Goal: Transaction & Acquisition: Purchase product/service

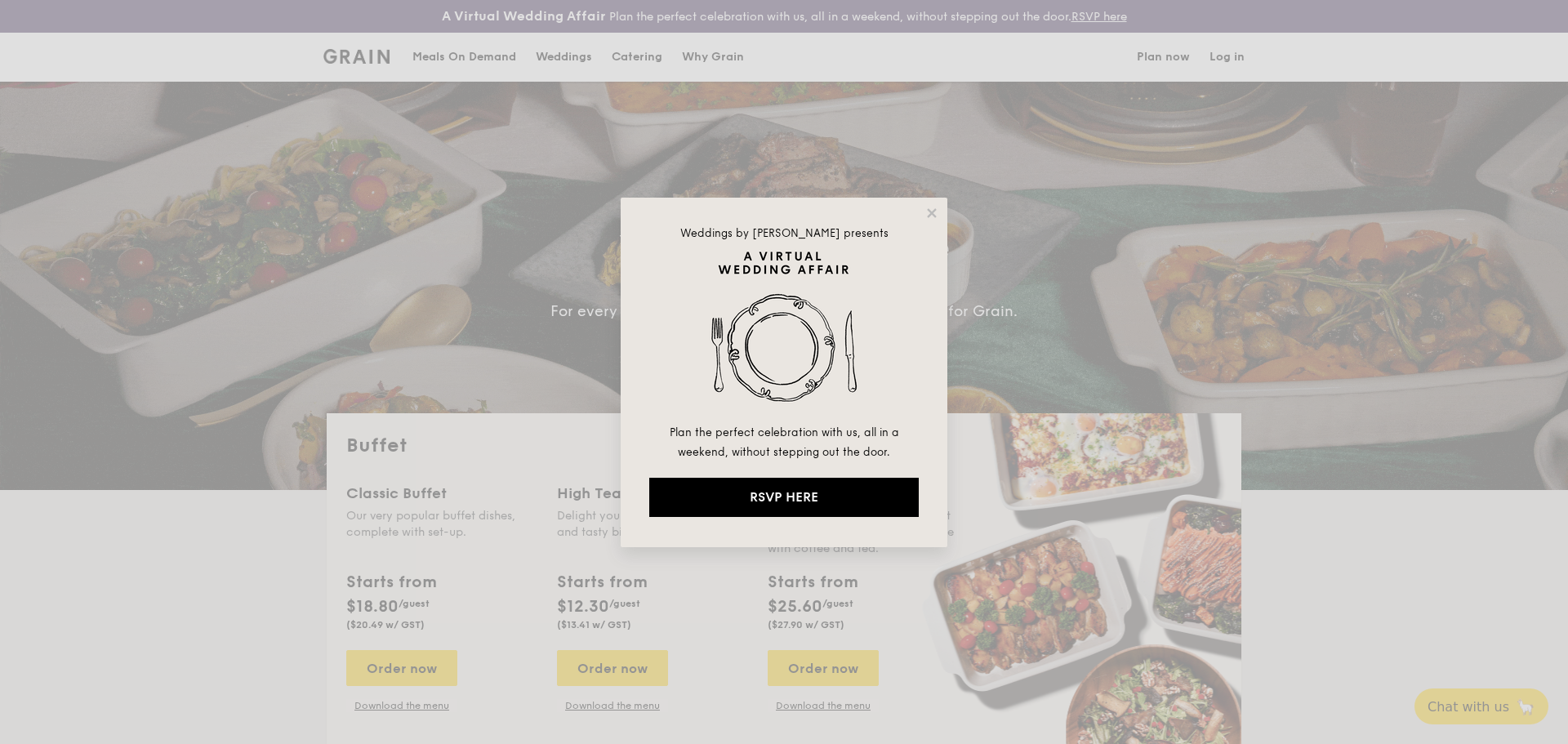
select select
click at [940, 214] on div "Weddings by [PERSON_NAME] presents Plan the perfect celebration with us, all in…" at bounding box center [784, 373] width 327 height 350
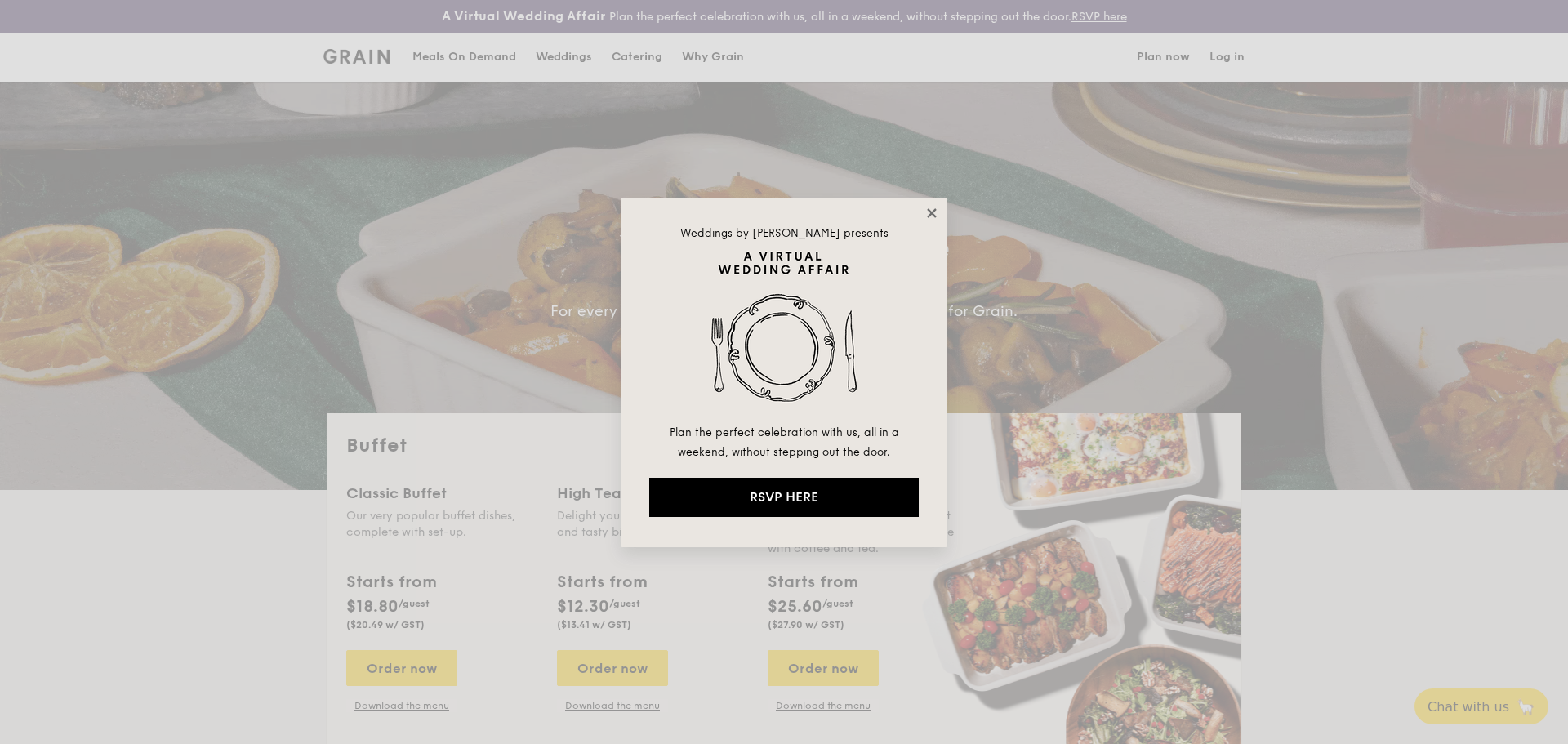
click at [935, 215] on icon at bounding box center [931, 212] width 9 height 9
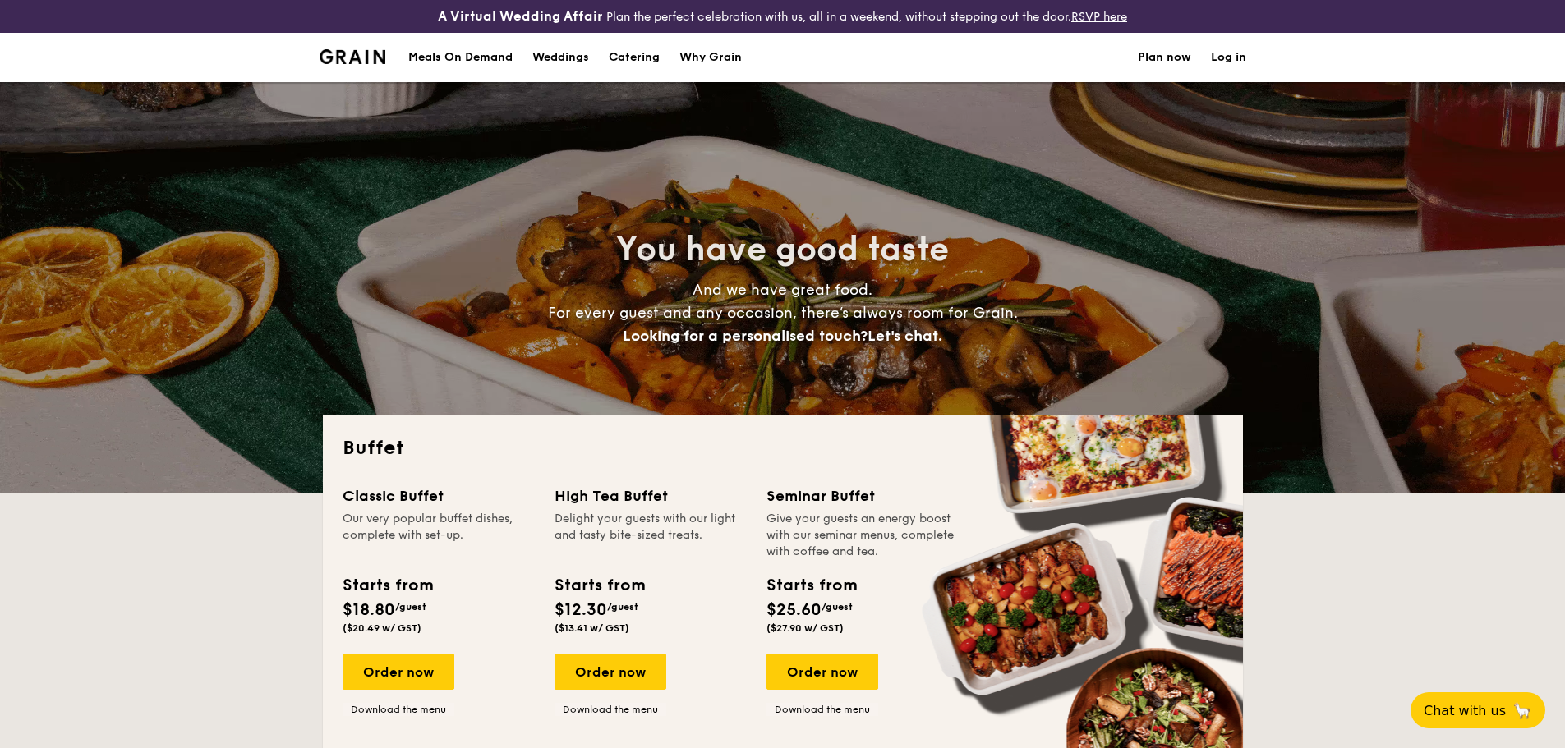
click at [633, 53] on h1 "Catering" at bounding box center [634, 57] width 51 height 49
click at [460, 51] on div "Meals On Demand" at bounding box center [460, 57] width 104 height 49
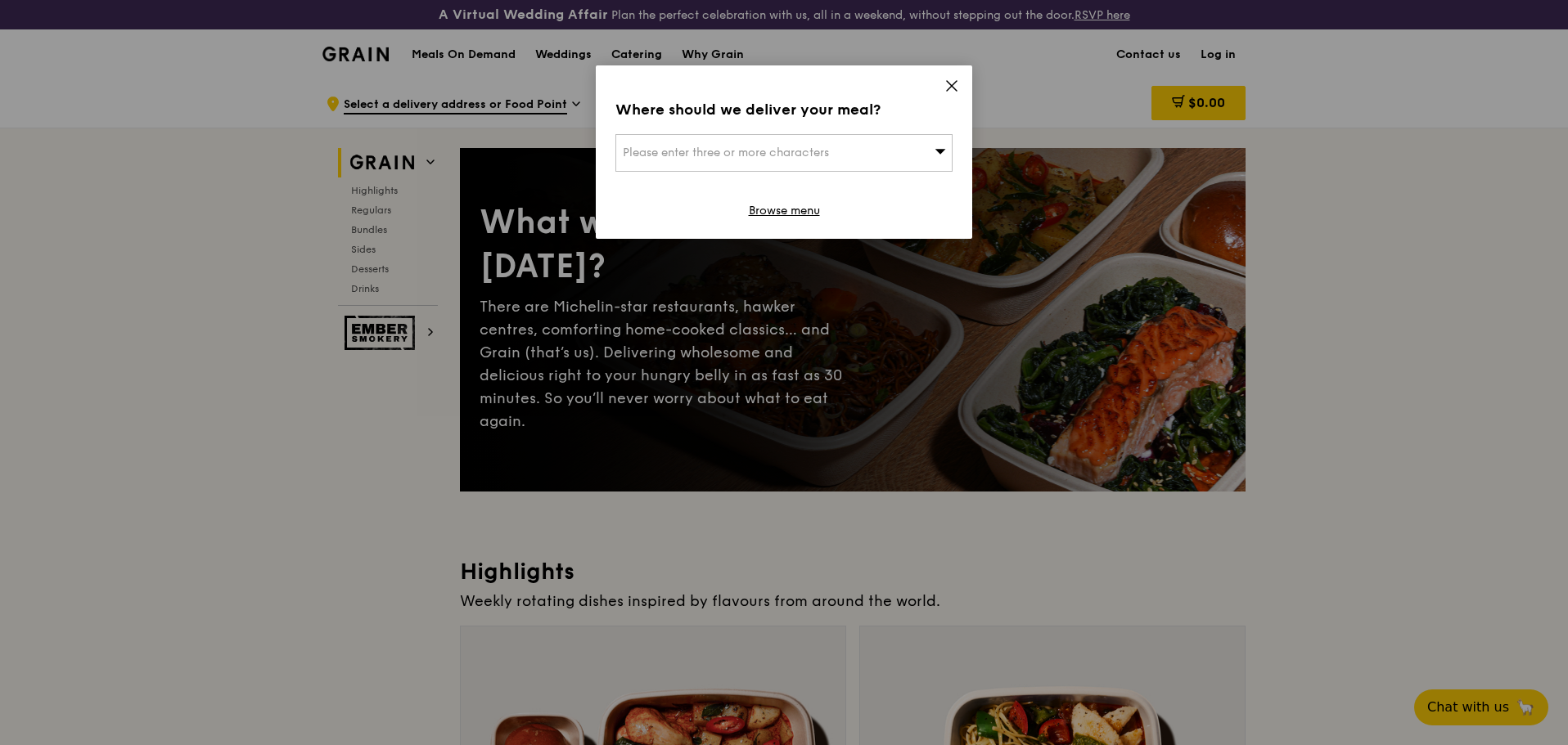
click at [807, 157] on span "Please enter three or more characters" at bounding box center [725, 152] width 206 height 14
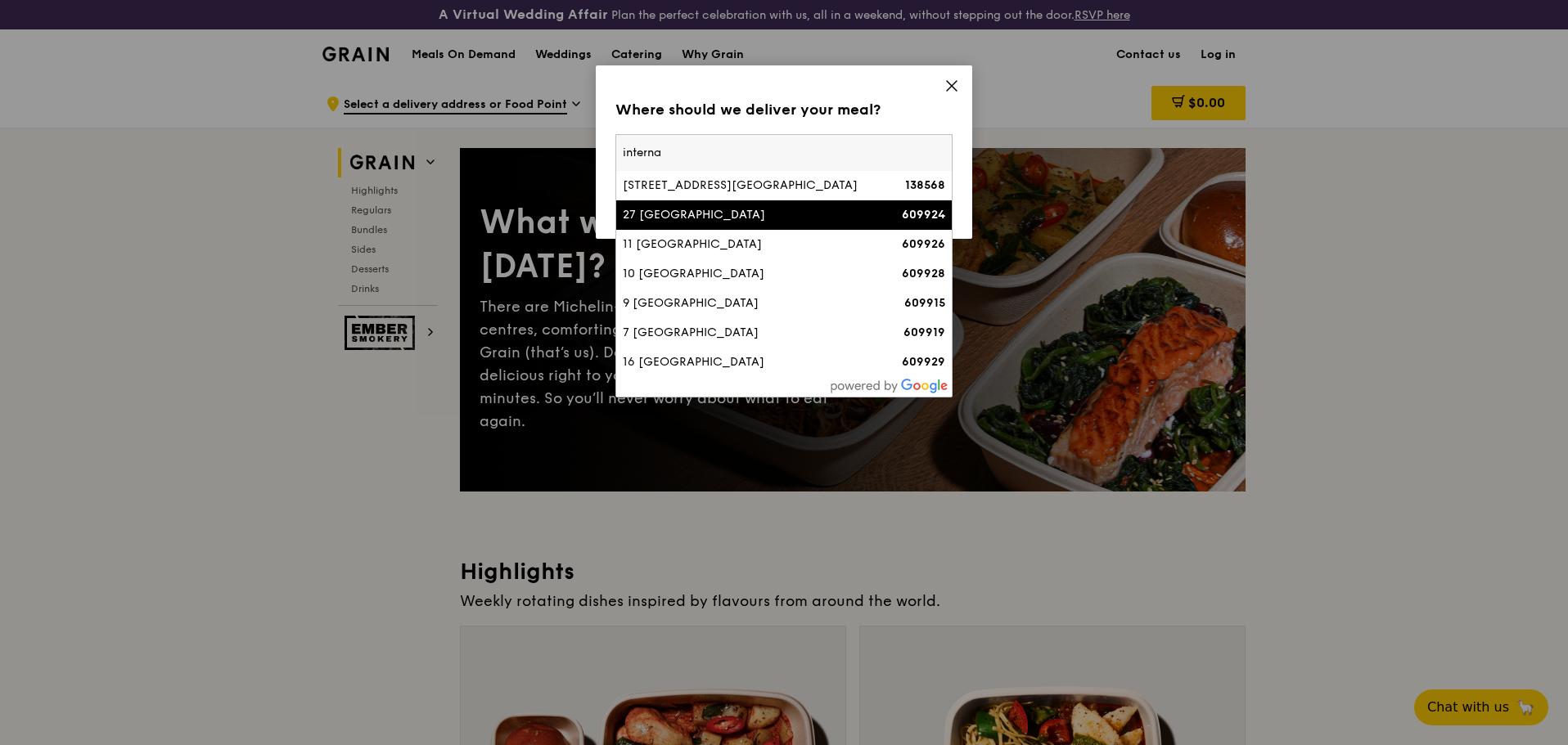
type input "interna"
click at [662, 206] on li "27 [GEOGRAPHIC_DATA] 609924" at bounding box center [784, 215] width 336 height 30
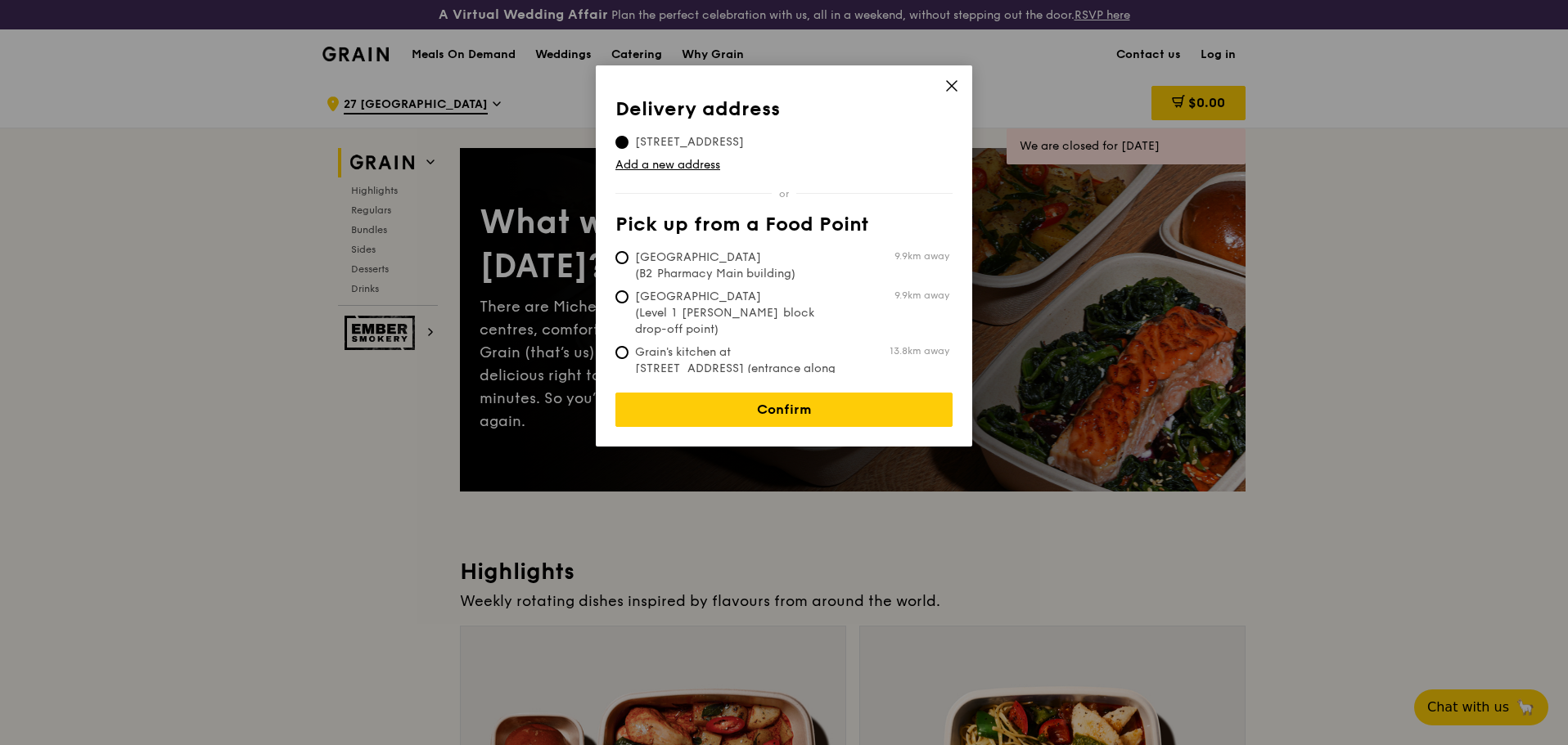
click at [955, 84] on icon at bounding box center [951, 86] width 10 height 10
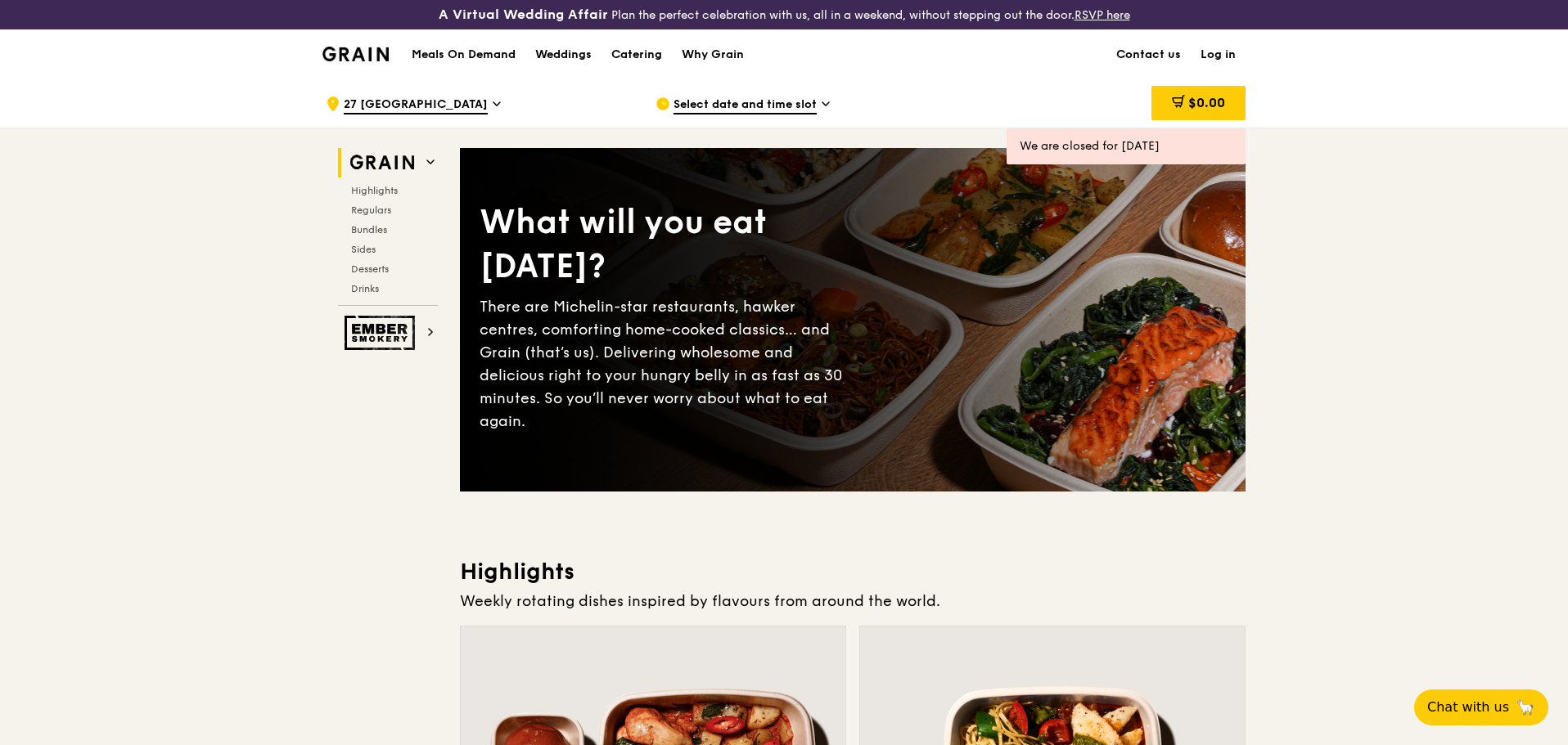
click at [354, 100] on span "27 [GEOGRAPHIC_DATA]" at bounding box center [415, 106] width 144 height 18
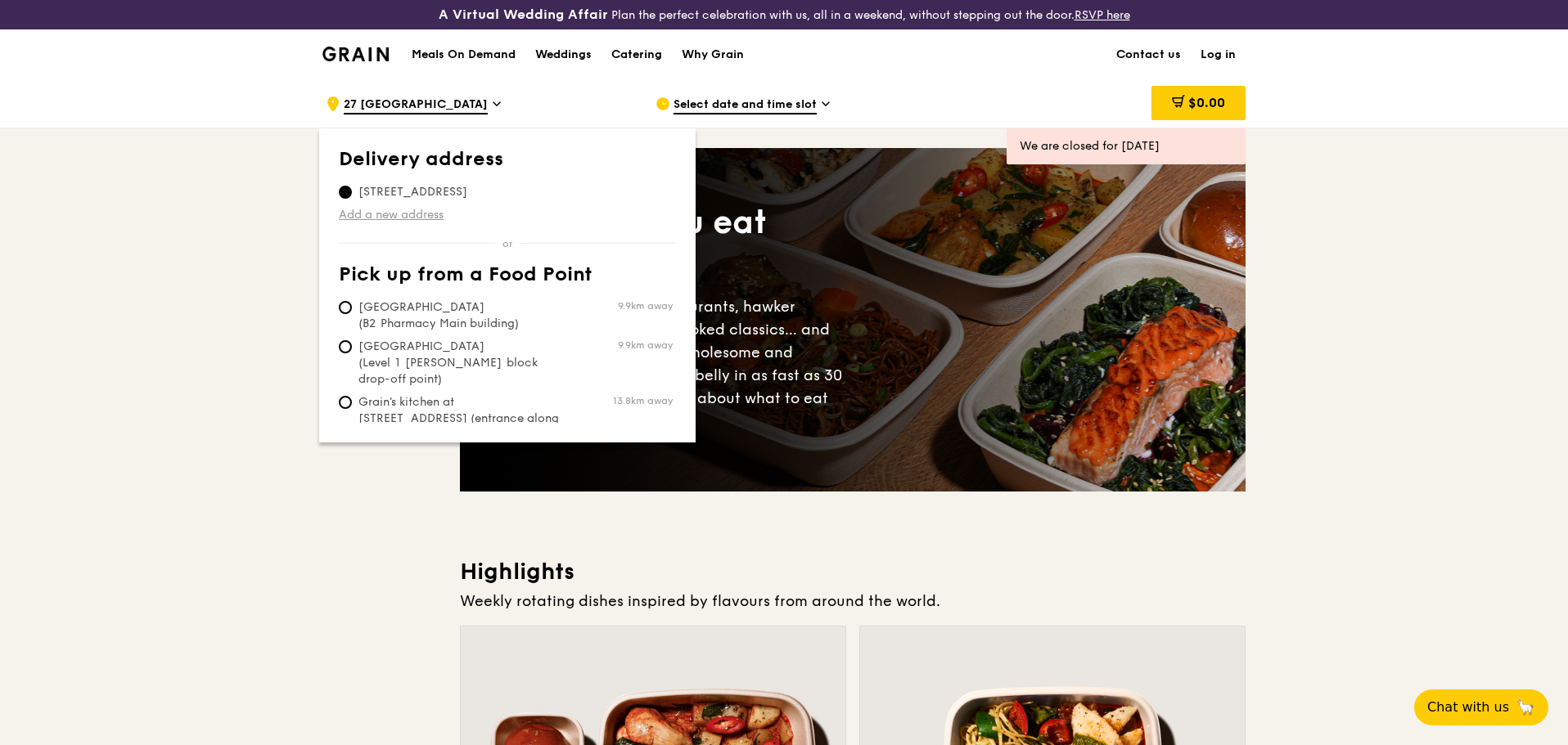
click at [381, 214] on link "Add a new address" at bounding box center [507, 215] width 337 height 16
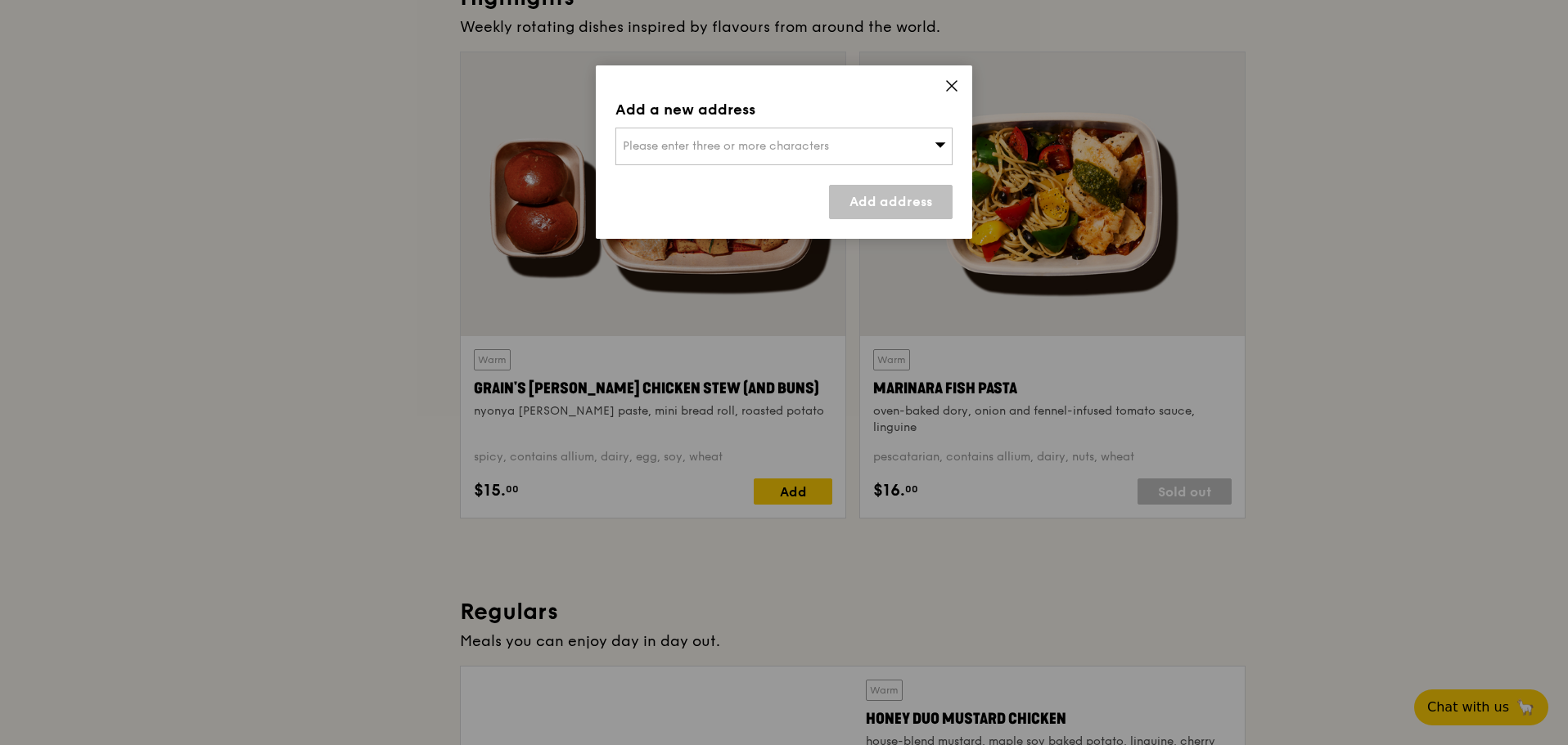
scroll to position [652, 0]
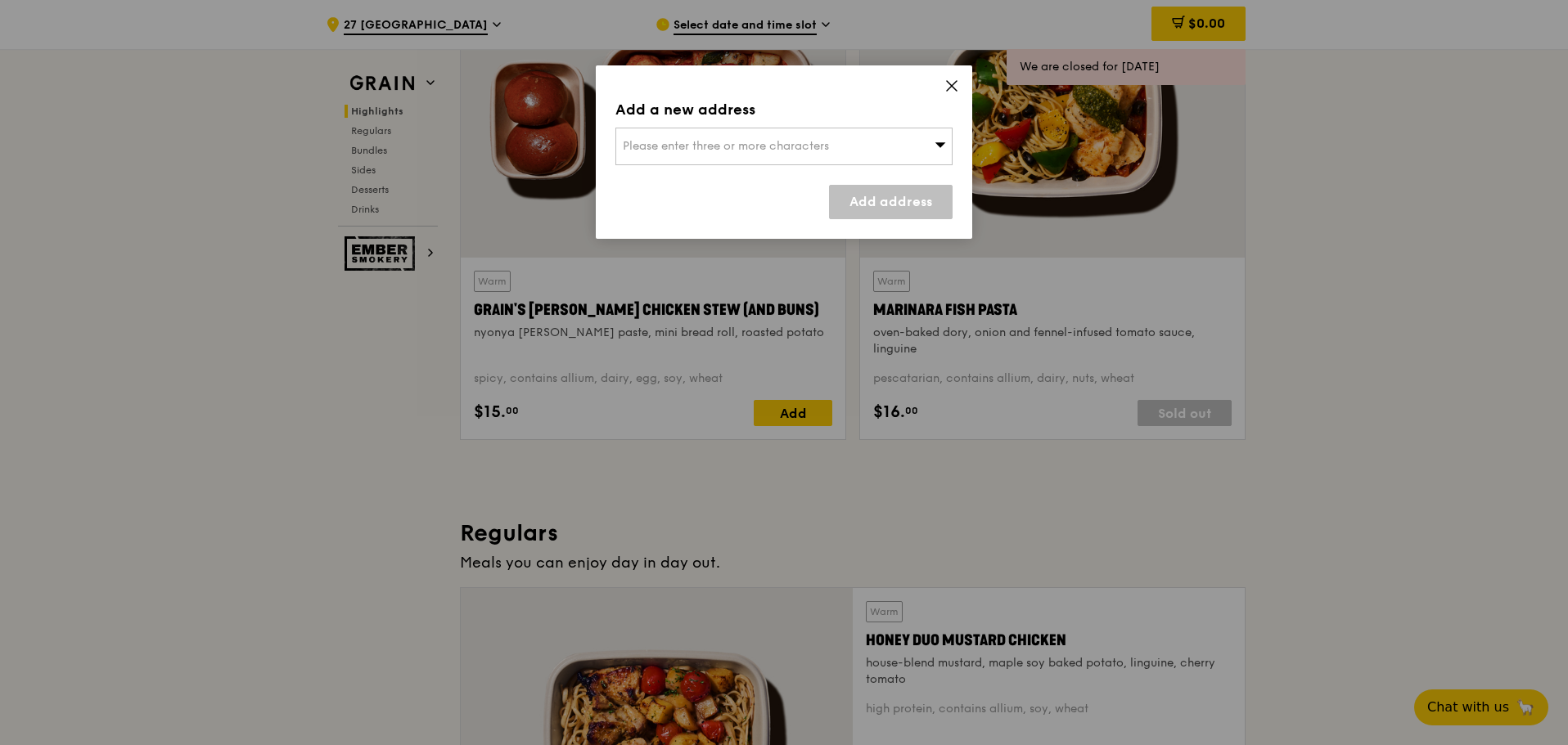
click at [688, 153] on div "Please enter three or more characters" at bounding box center [784, 146] width 337 height 38
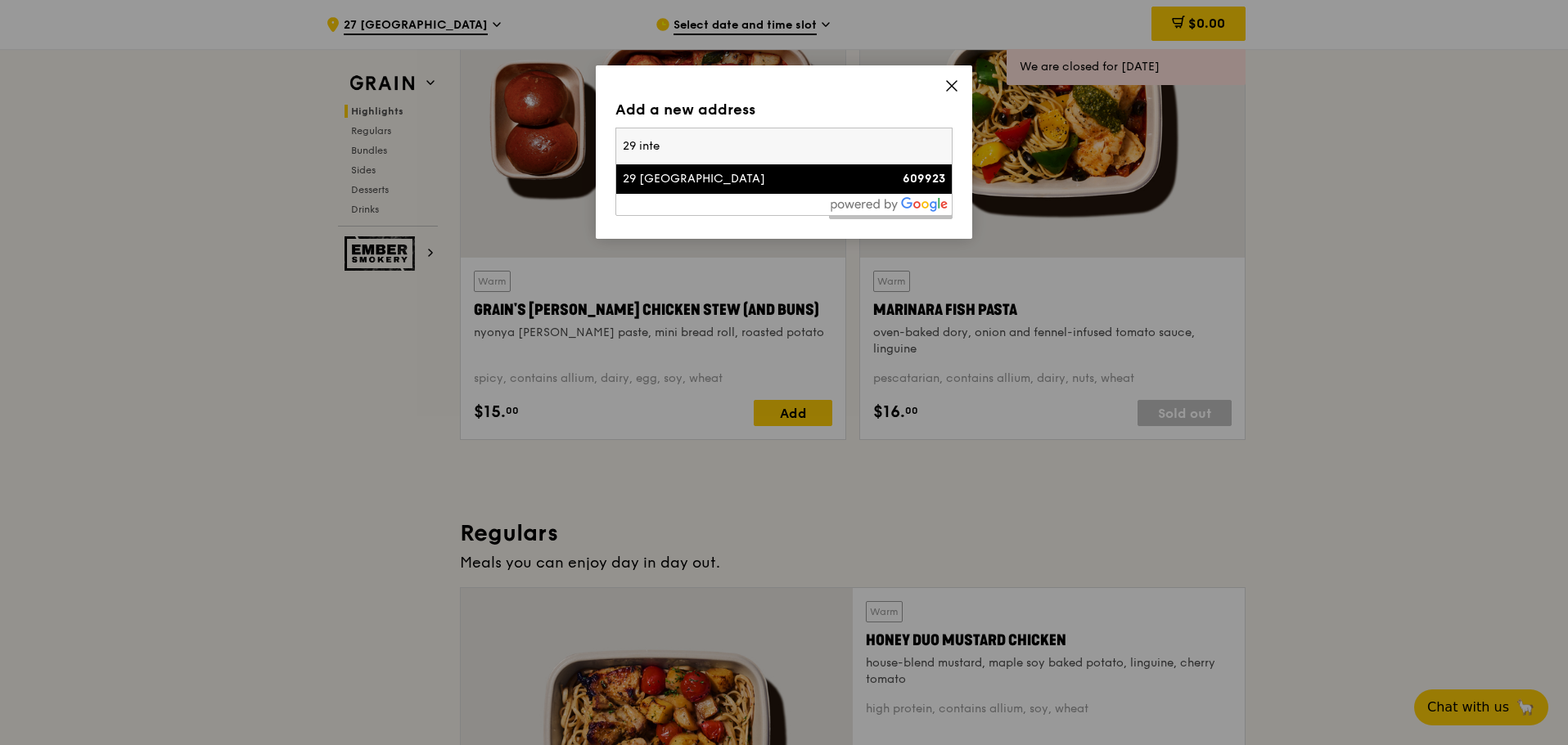
type input "29 inte"
click at [697, 185] on div "29 [GEOGRAPHIC_DATA]" at bounding box center [743, 179] width 242 height 16
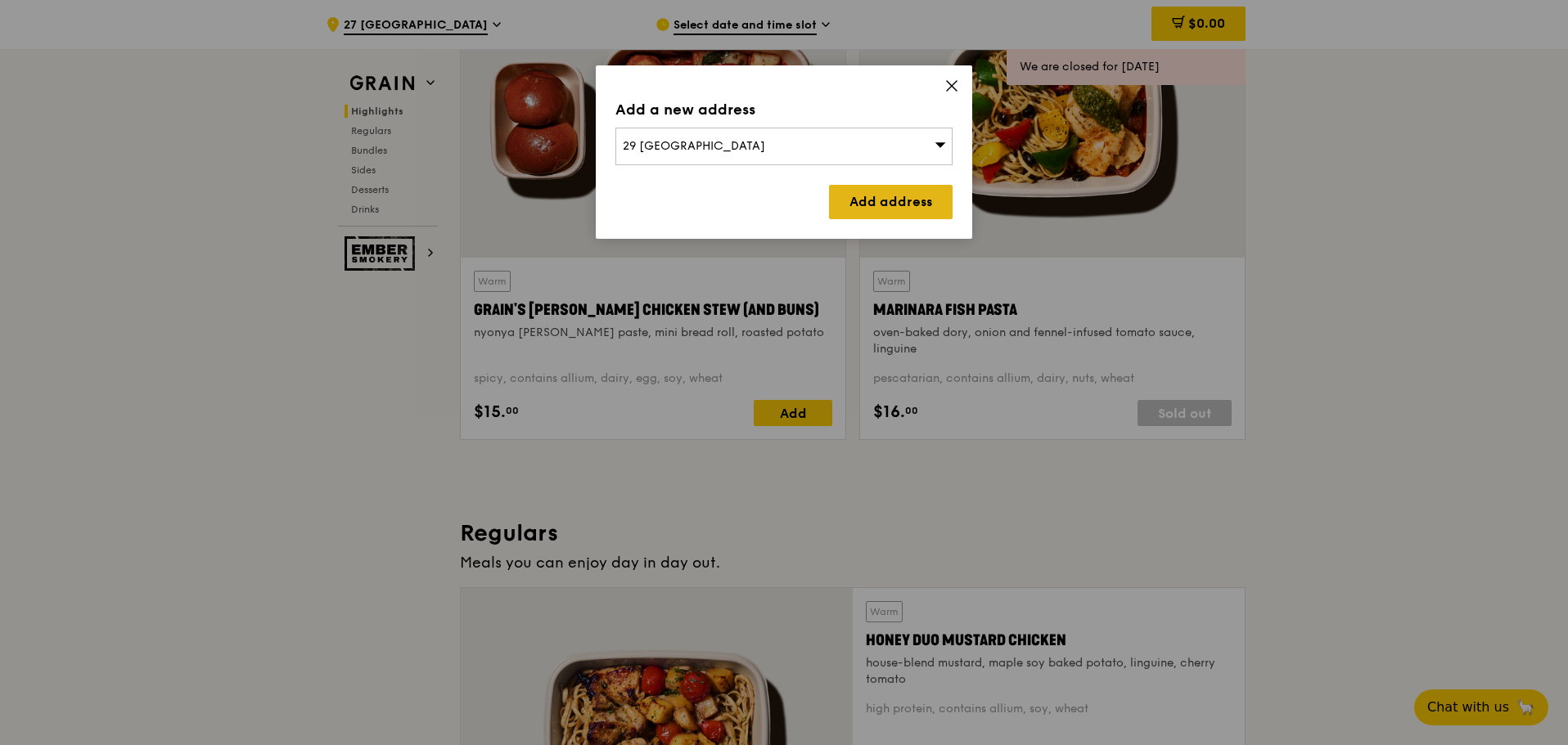
click at [833, 202] on link "Add address" at bounding box center [891, 202] width 124 height 35
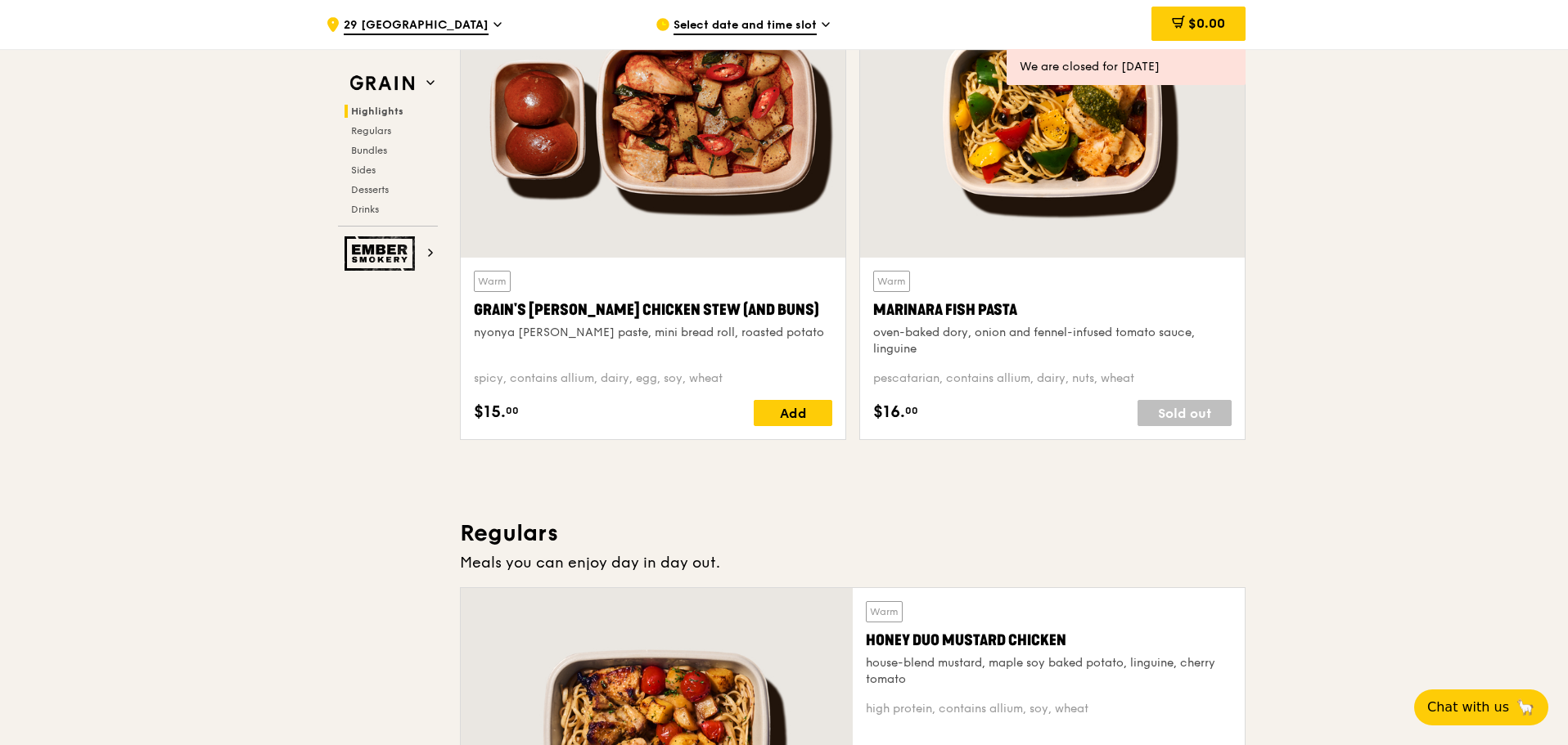
click at [777, 16] on div "Select date and time slot" at bounding box center [807, 24] width 304 height 49
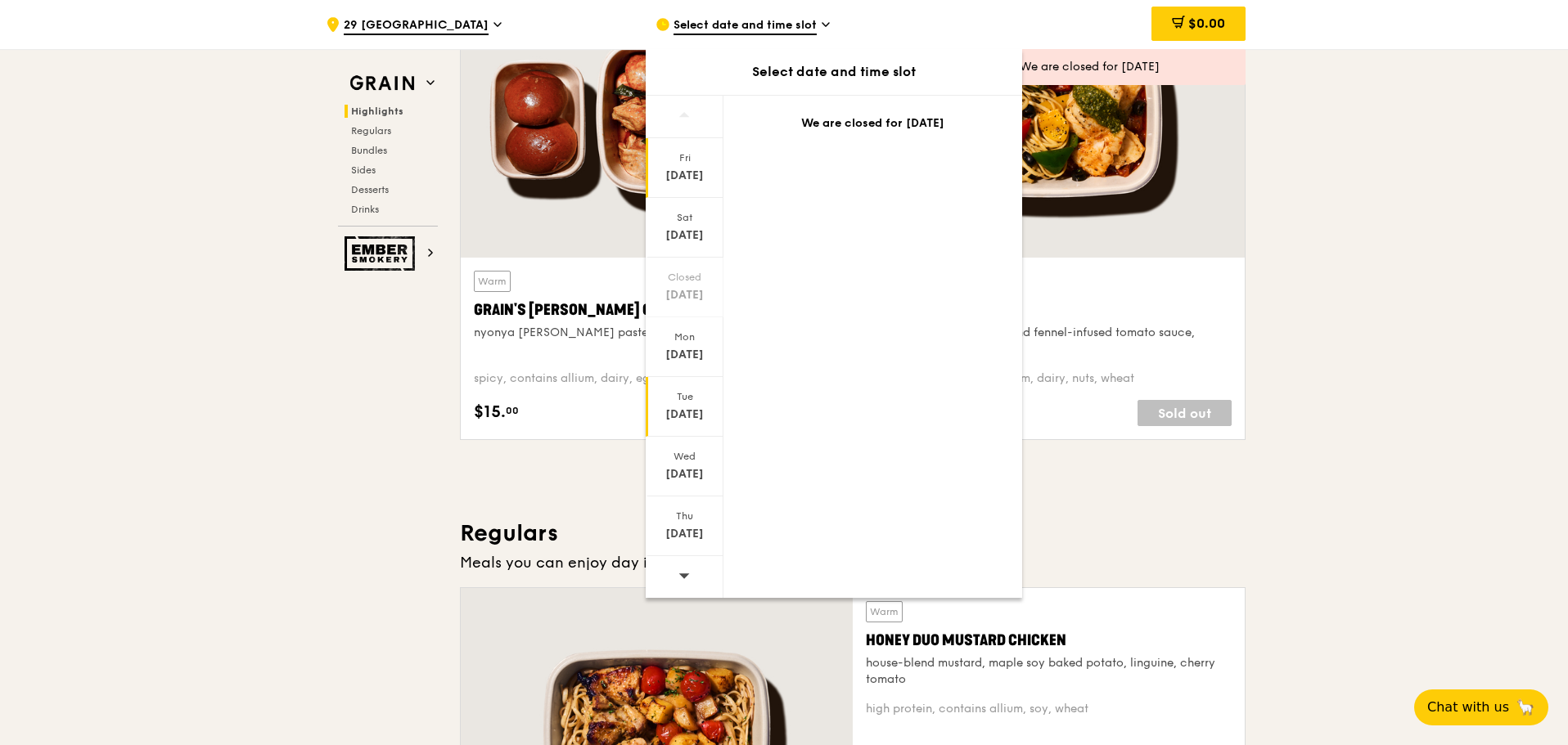
click at [685, 415] on div "[DATE]" at bounding box center [684, 414] width 73 height 16
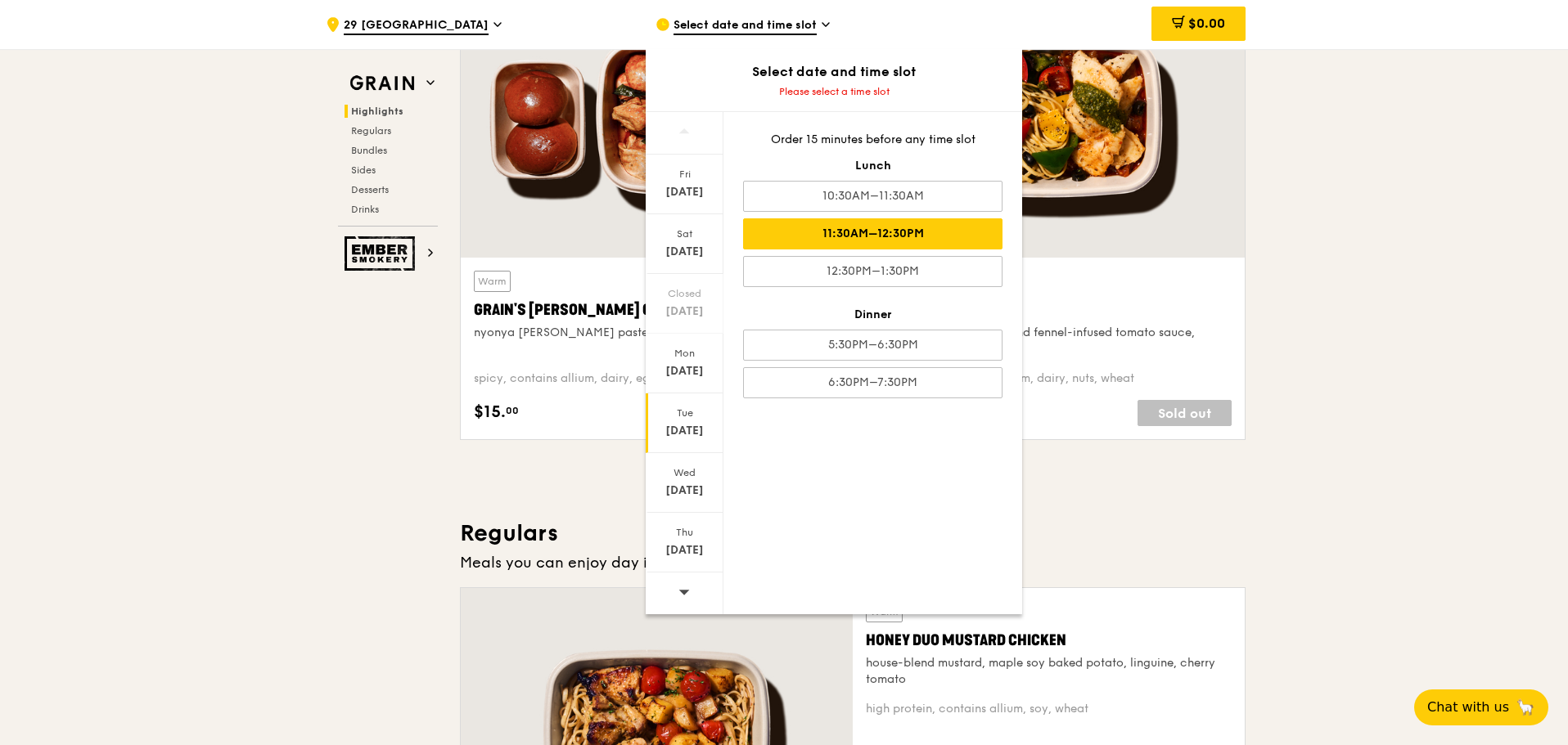
click at [912, 227] on div "11:30AM–12:30PM" at bounding box center [873, 233] width 259 height 31
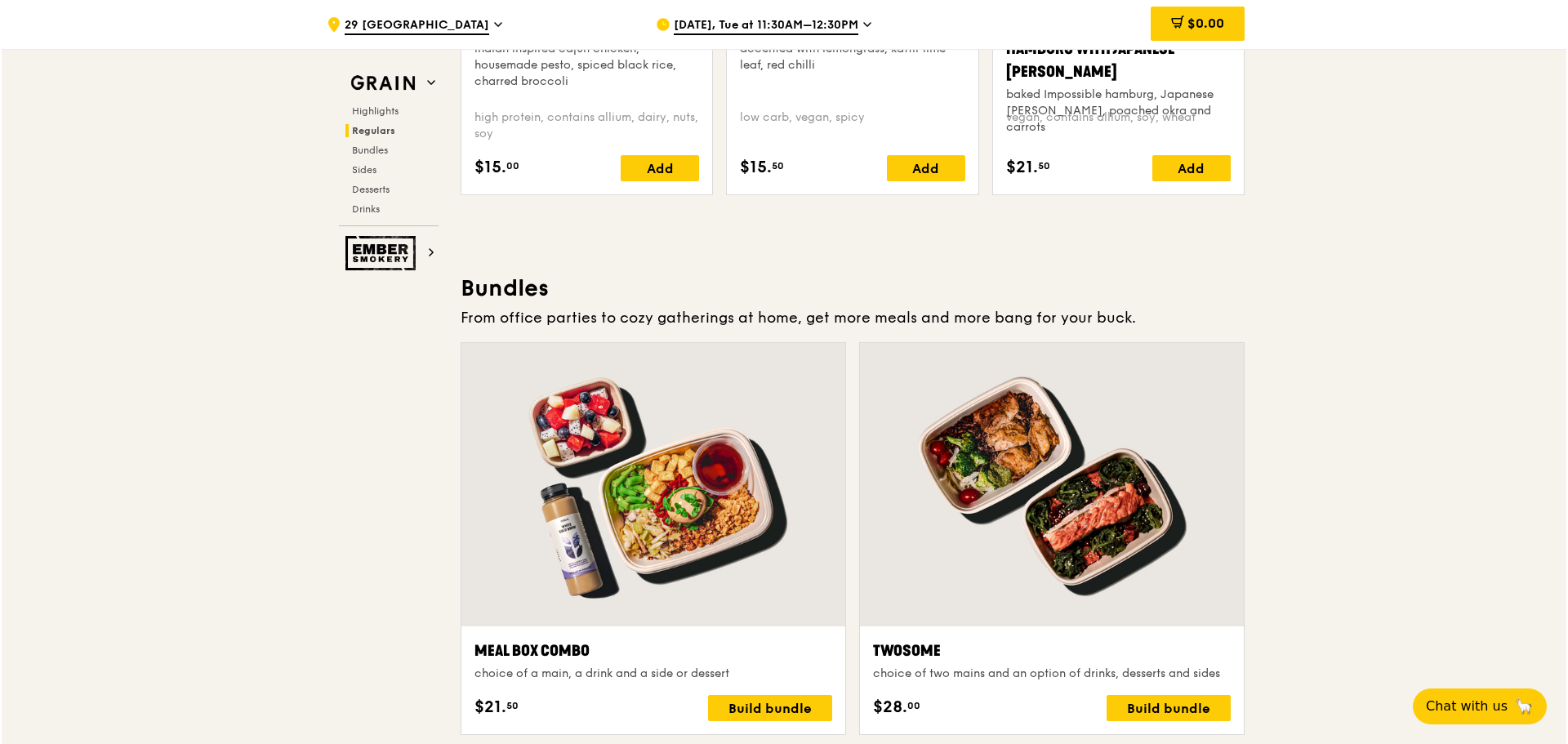
scroll to position [2386, 0]
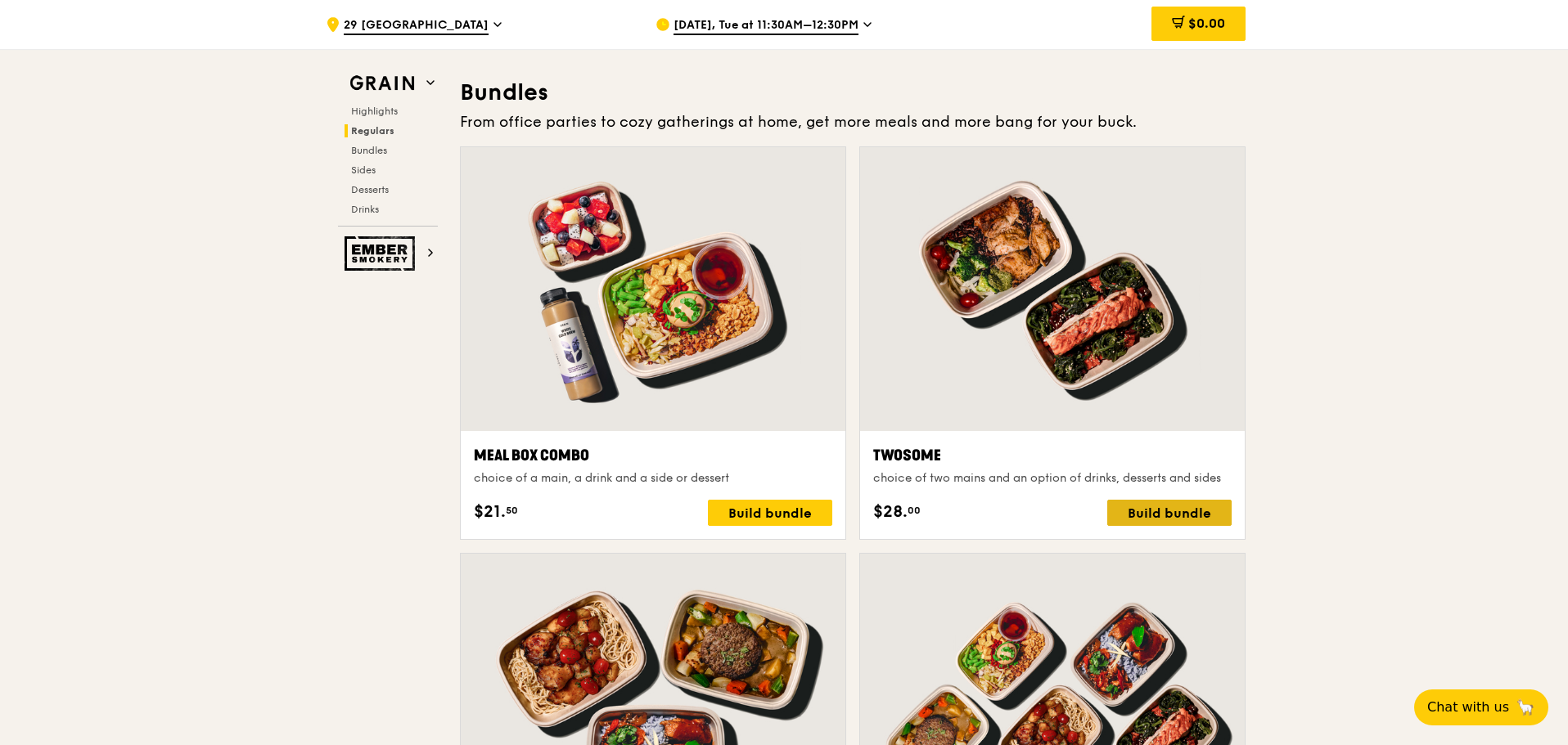
click at [1176, 513] on div "Build bundle" at bounding box center [1169, 513] width 125 height 26
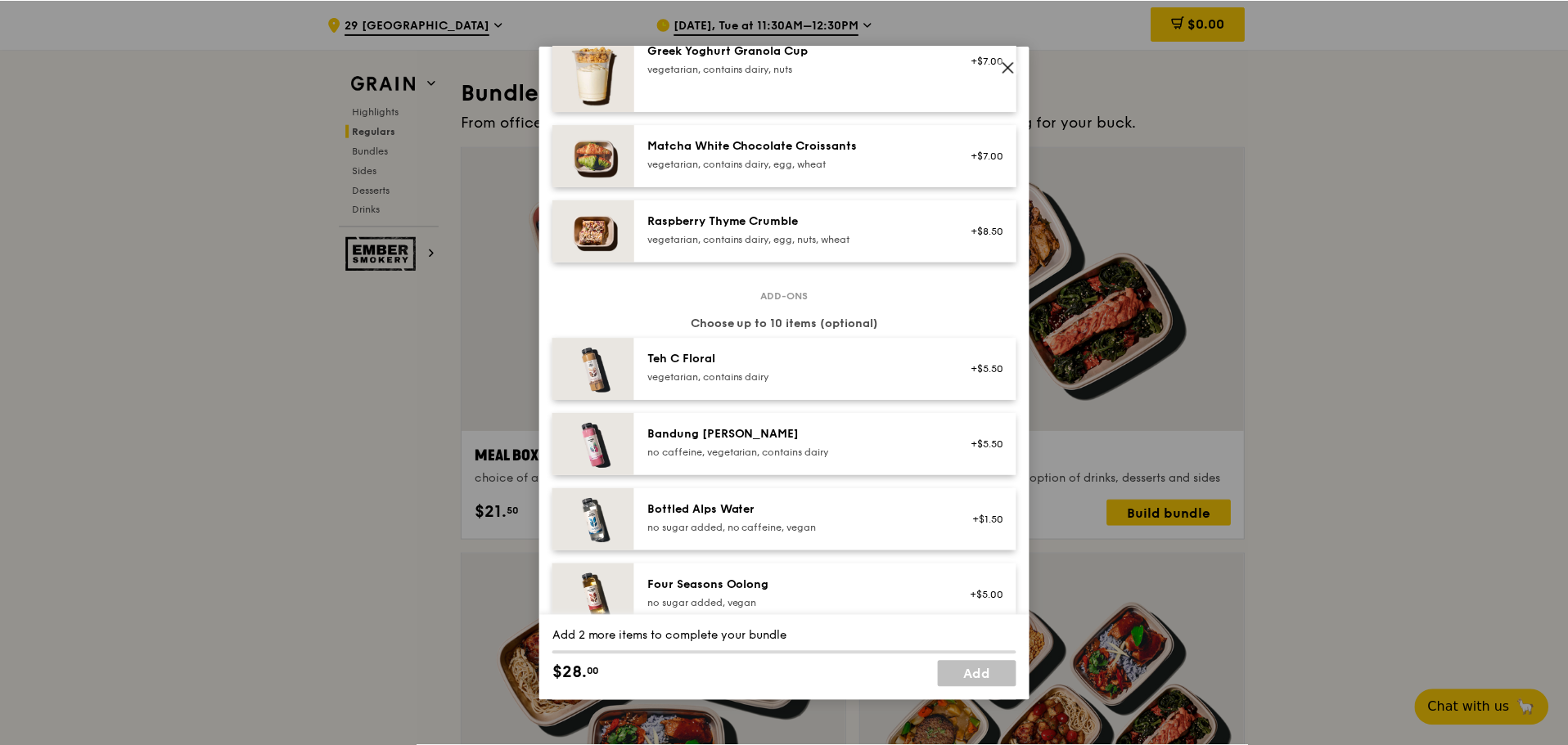
scroll to position [1872, 0]
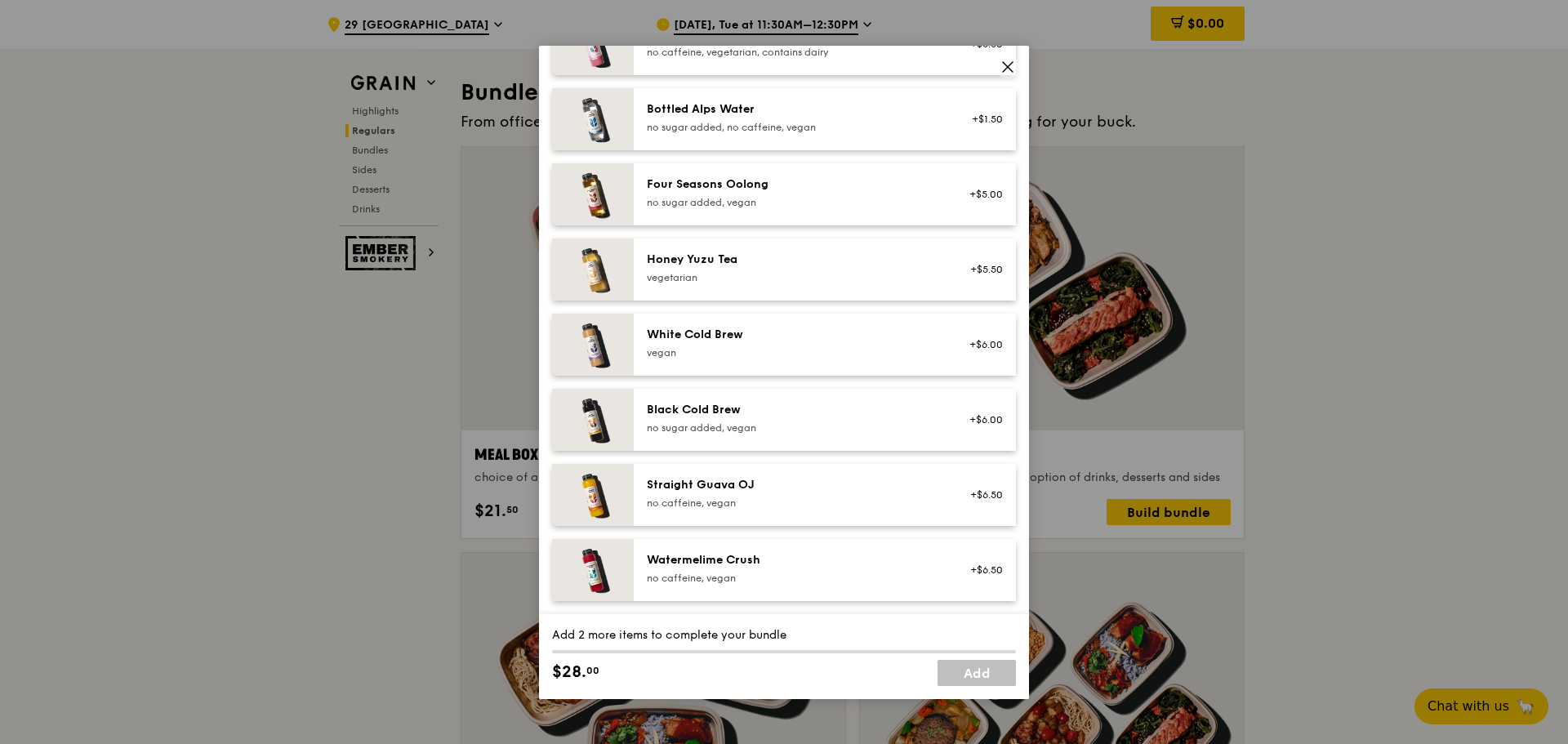
click at [1004, 69] on icon at bounding box center [1007, 67] width 15 height 15
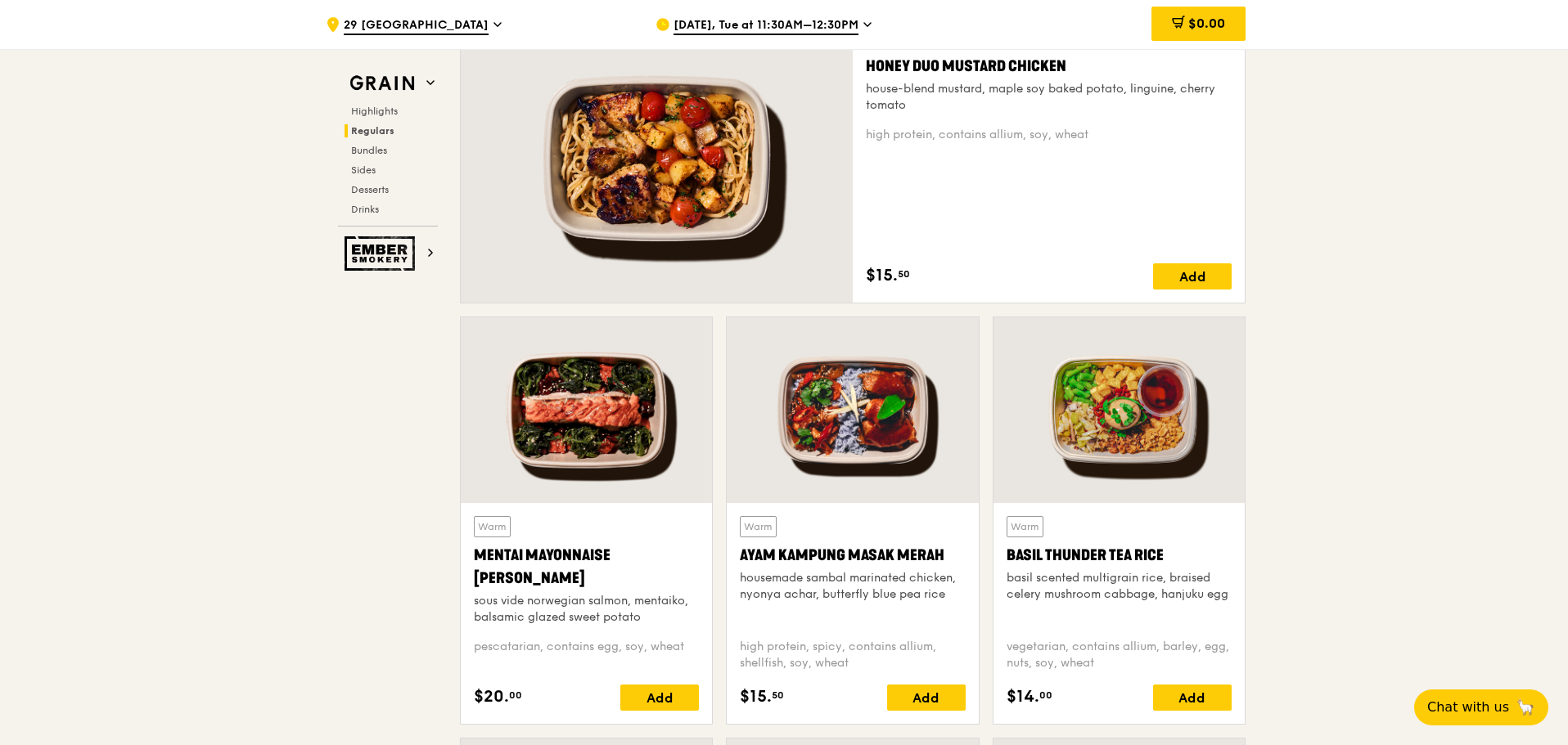
scroll to position [1081, 0]
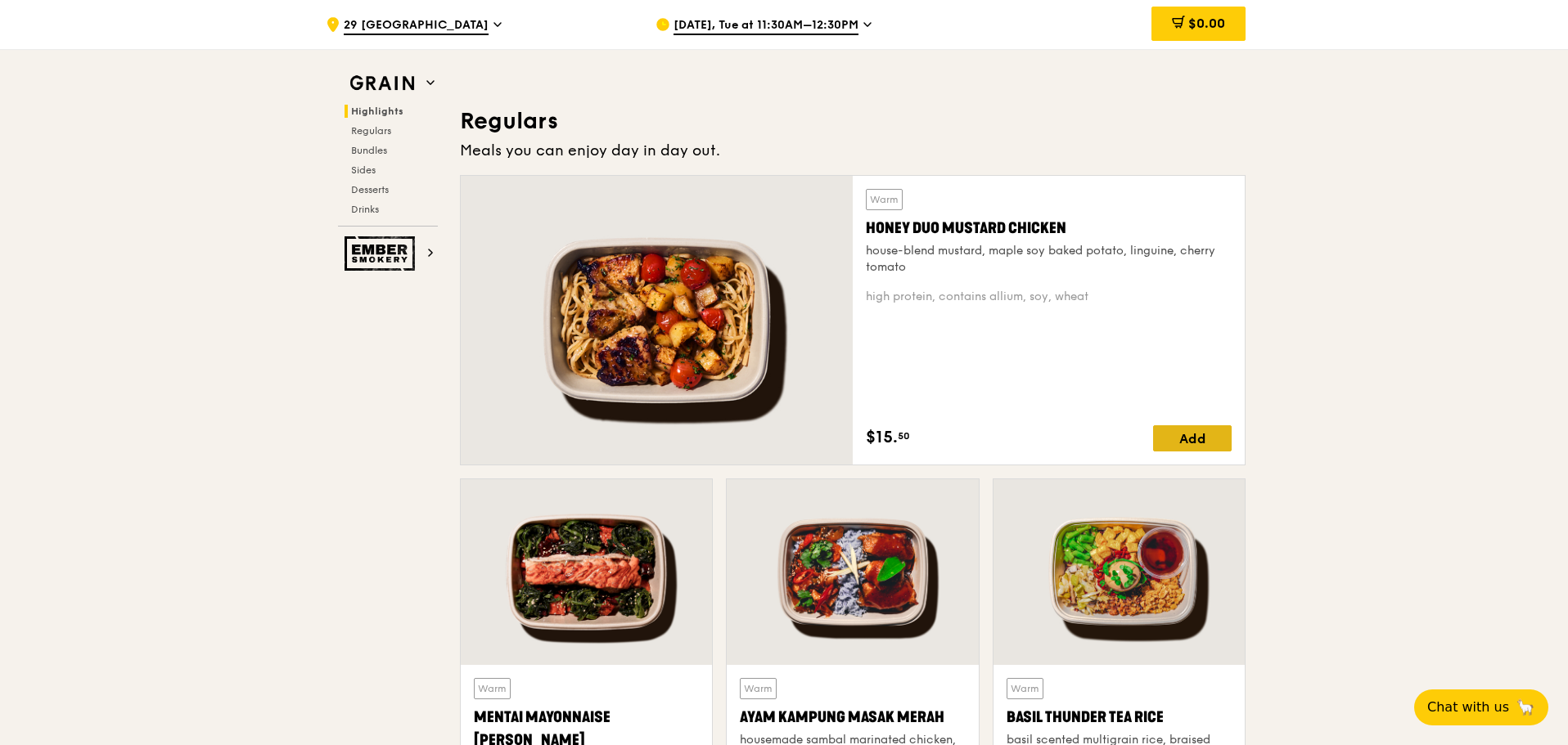
click at [1191, 436] on div "Add" at bounding box center [1191, 438] width 79 height 26
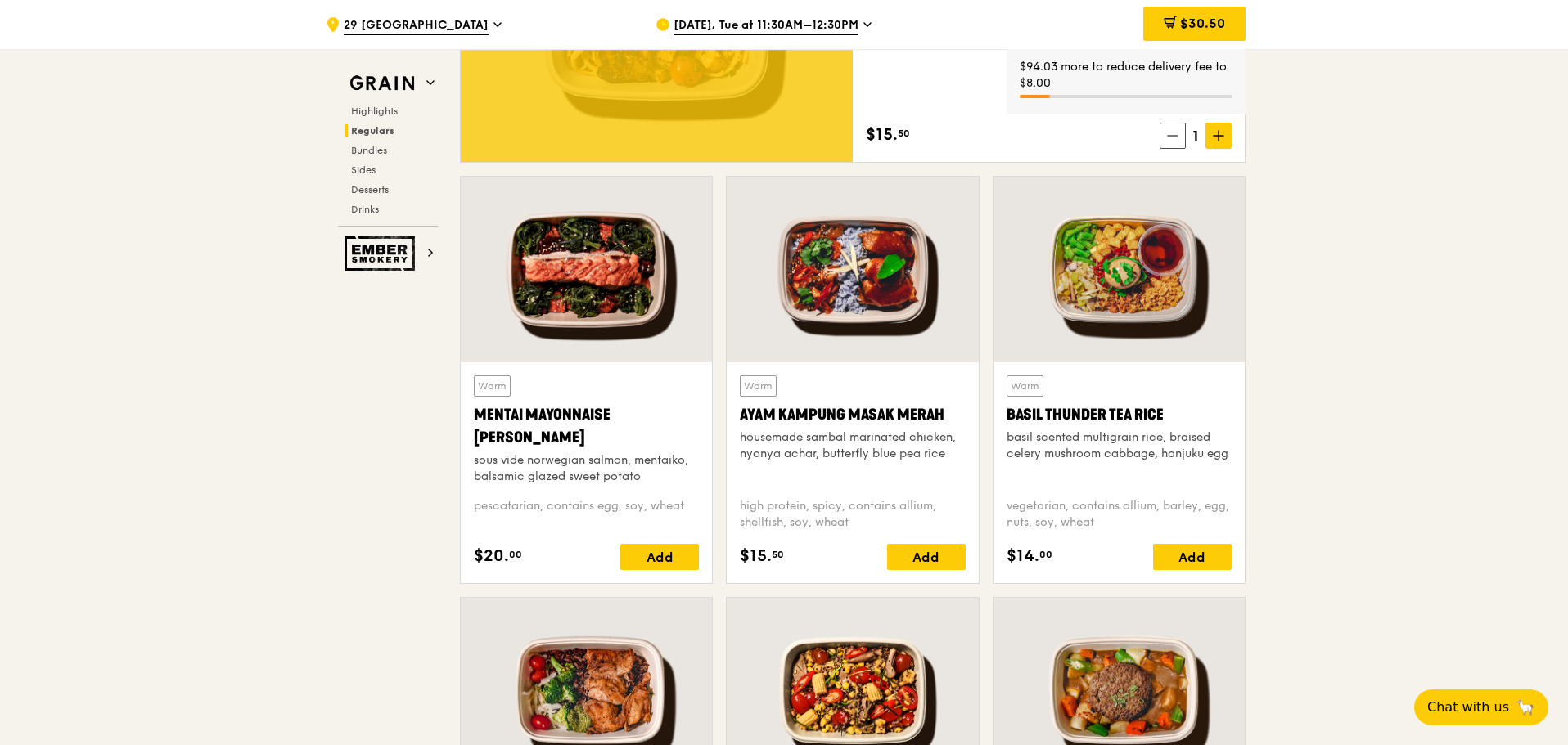
scroll to position [1408, 0]
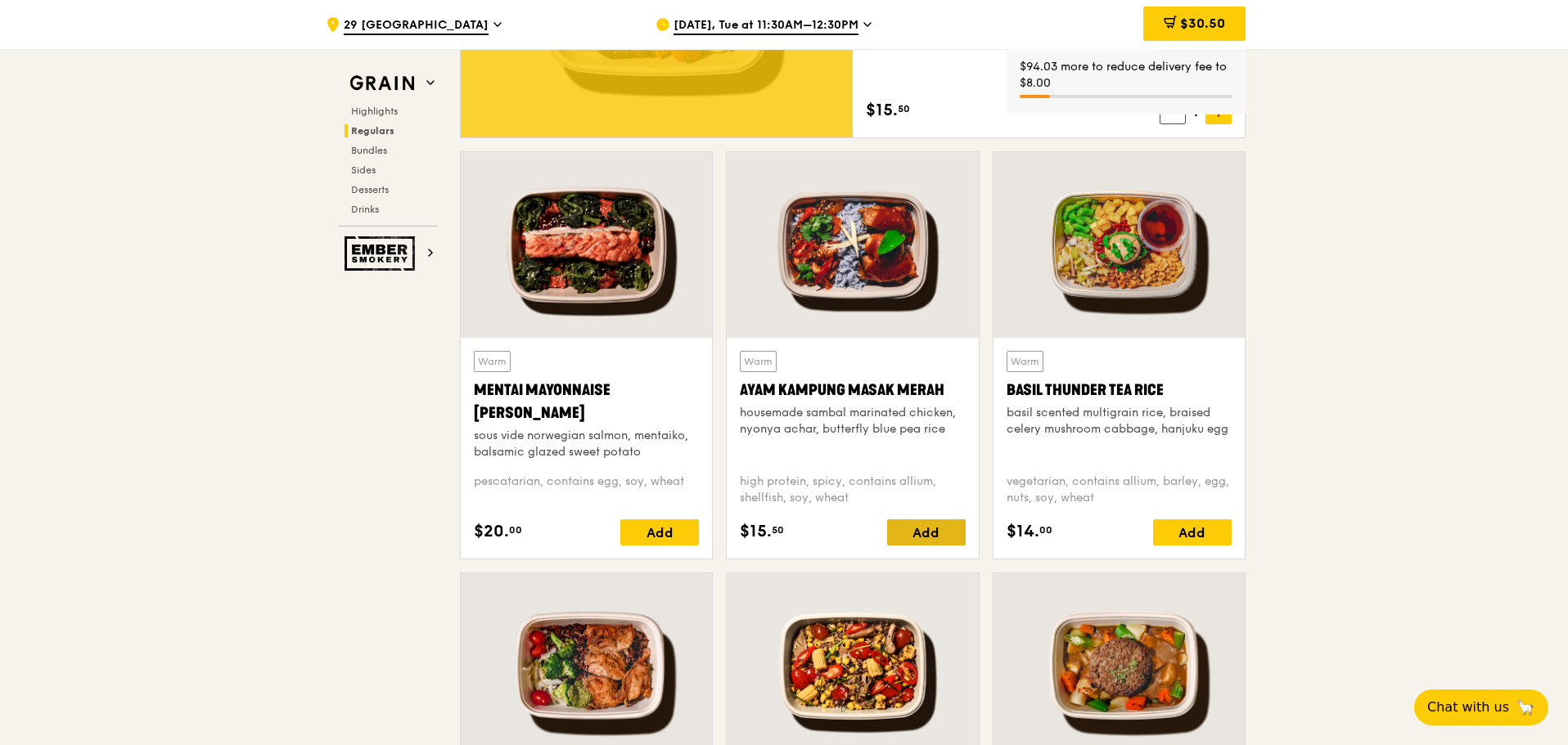
click at [950, 523] on div "Add" at bounding box center [925, 533] width 79 height 26
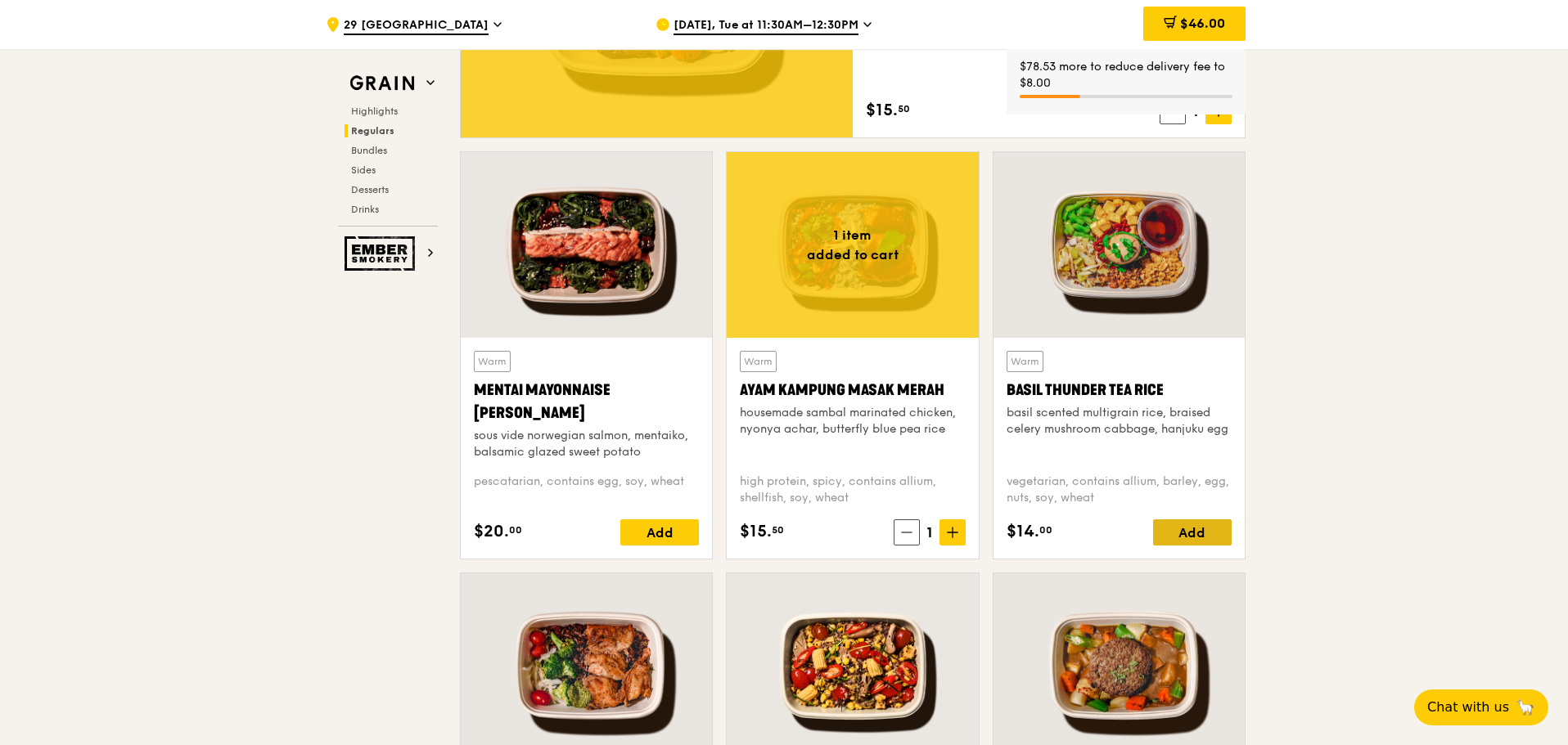
click at [1200, 528] on div "Add" at bounding box center [1191, 533] width 79 height 26
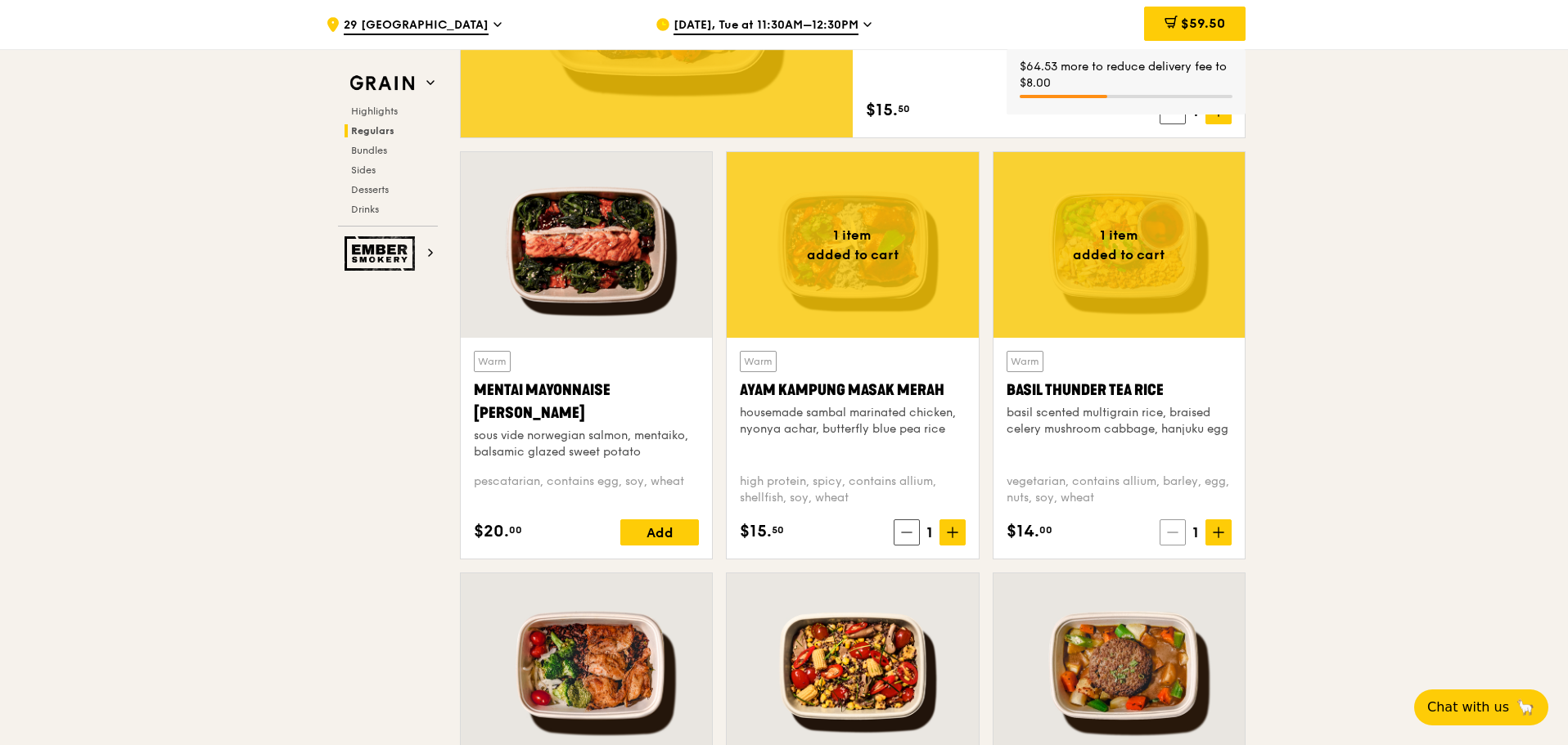
click at [1162, 532] on span at bounding box center [1173, 533] width 26 height 26
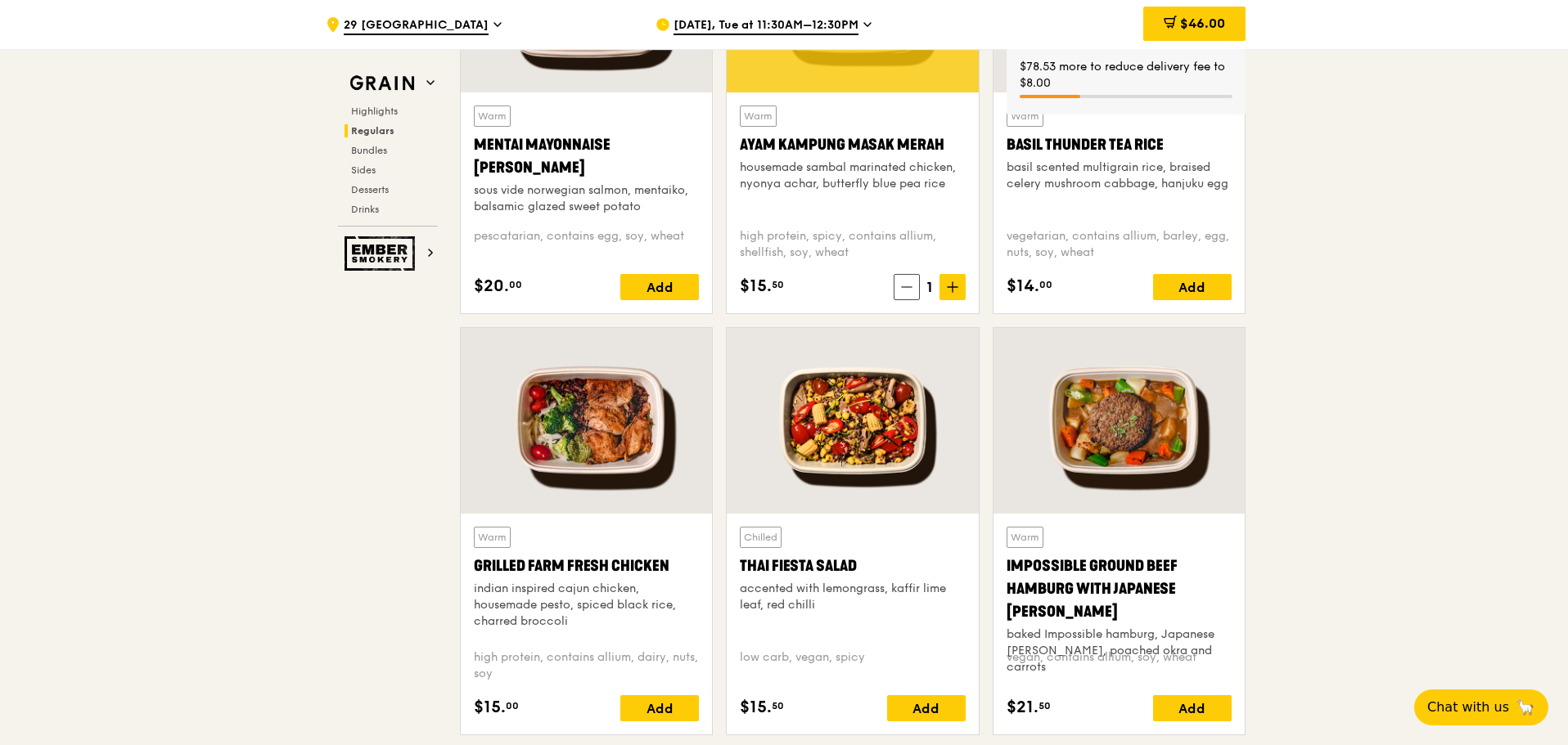
scroll to position [1735, 0]
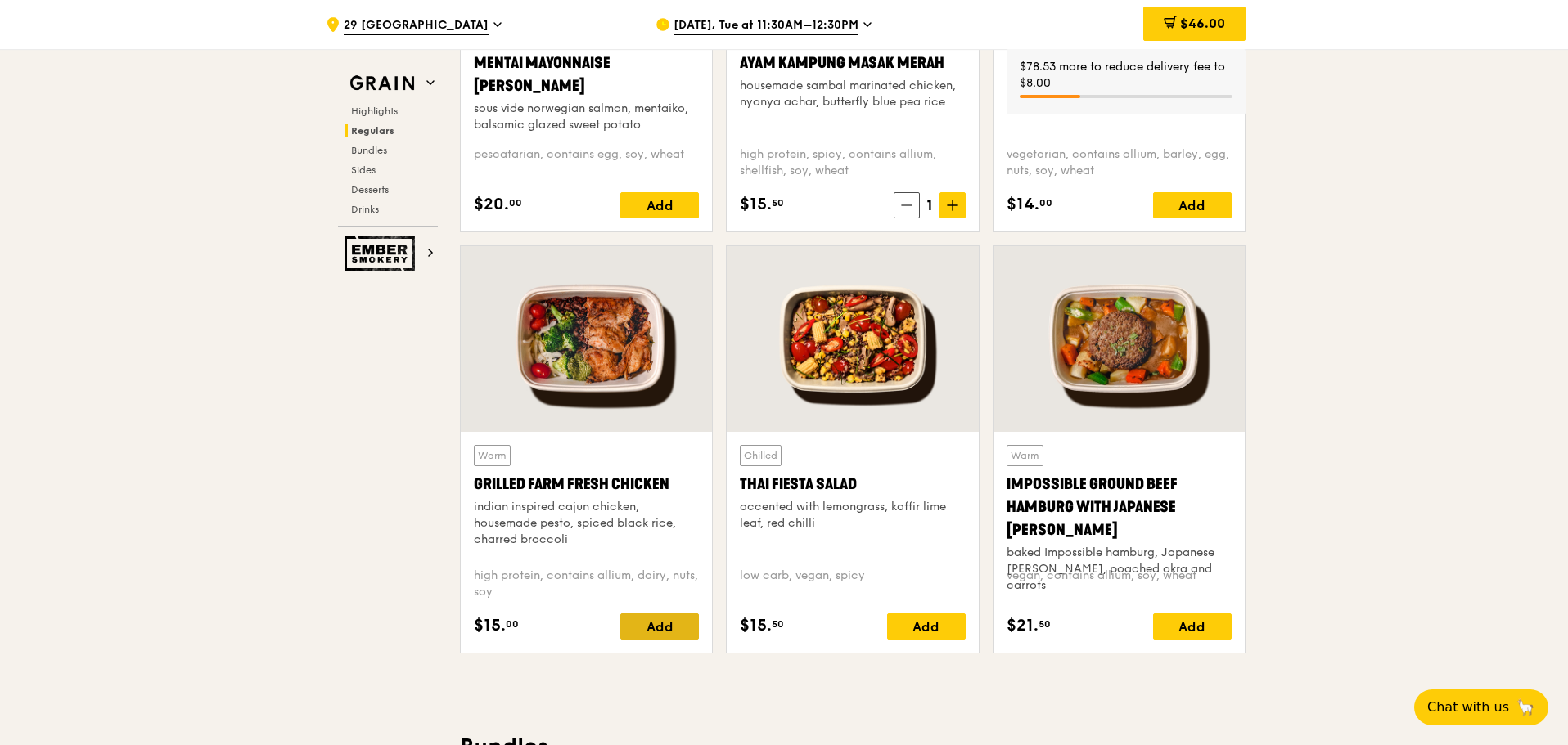
click at [643, 621] on div "Add" at bounding box center [659, 626] width 79 height 26
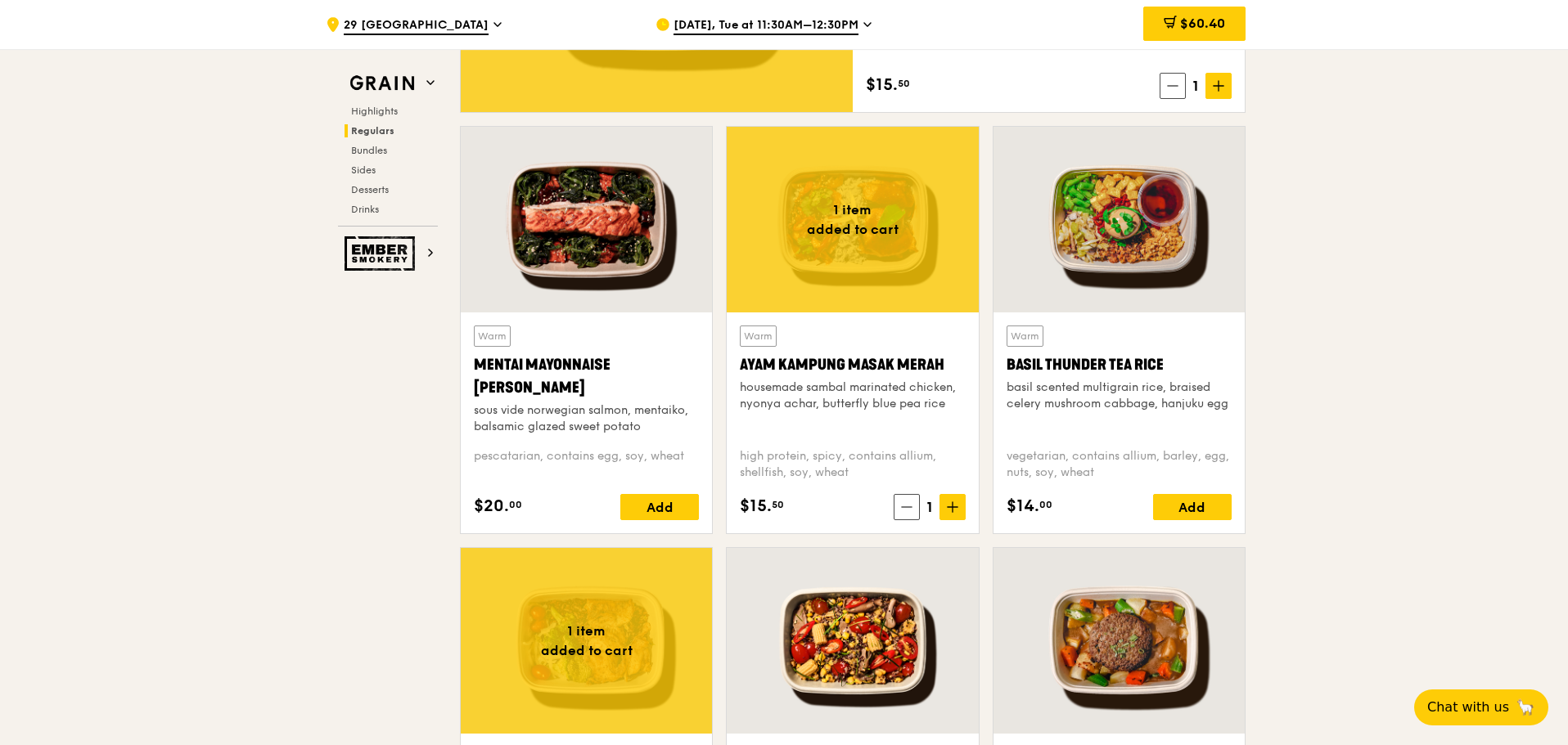
scroll to position [1408, 0]
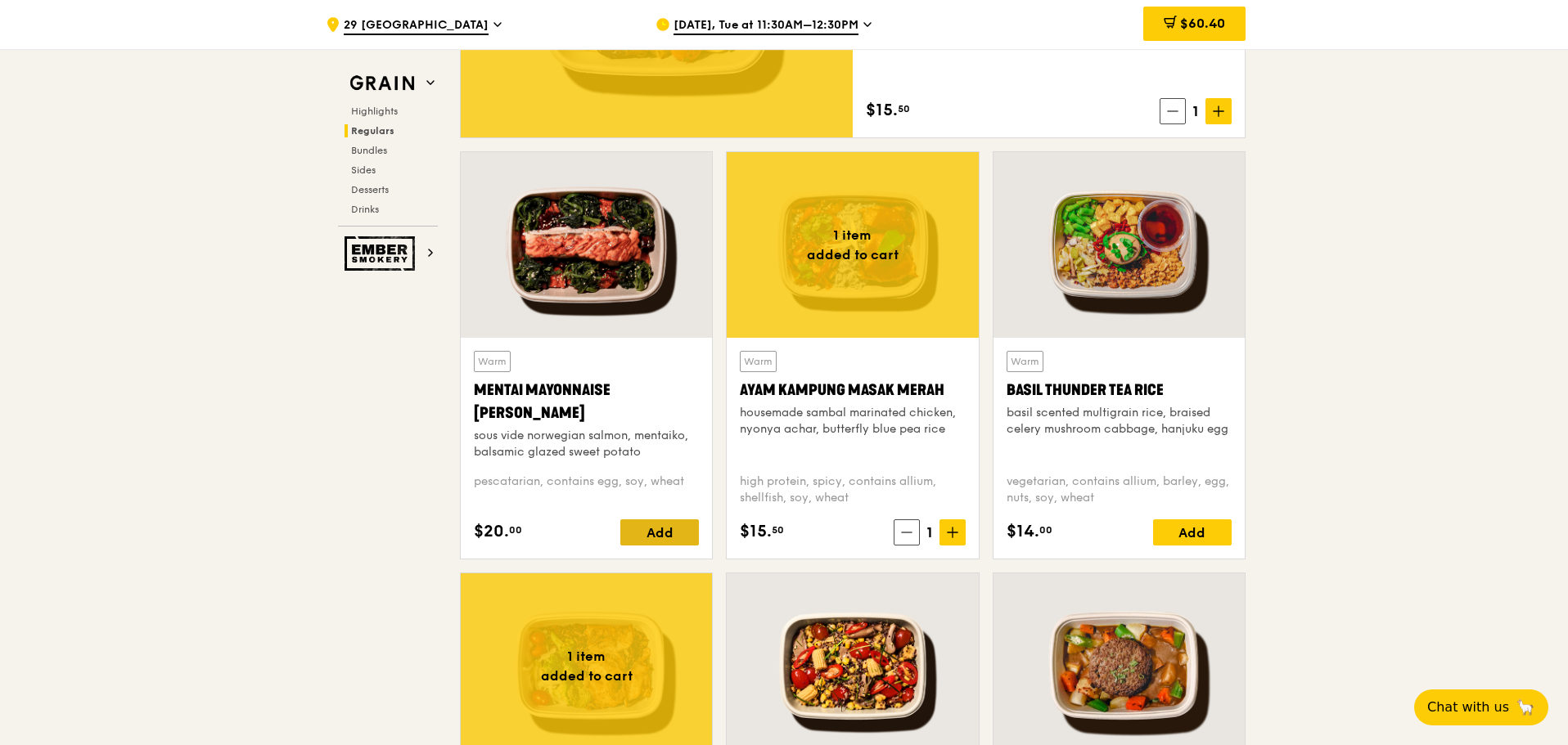
click at [659, 533] on div "Add" at bounding box center [659, 533] width 79 height 26
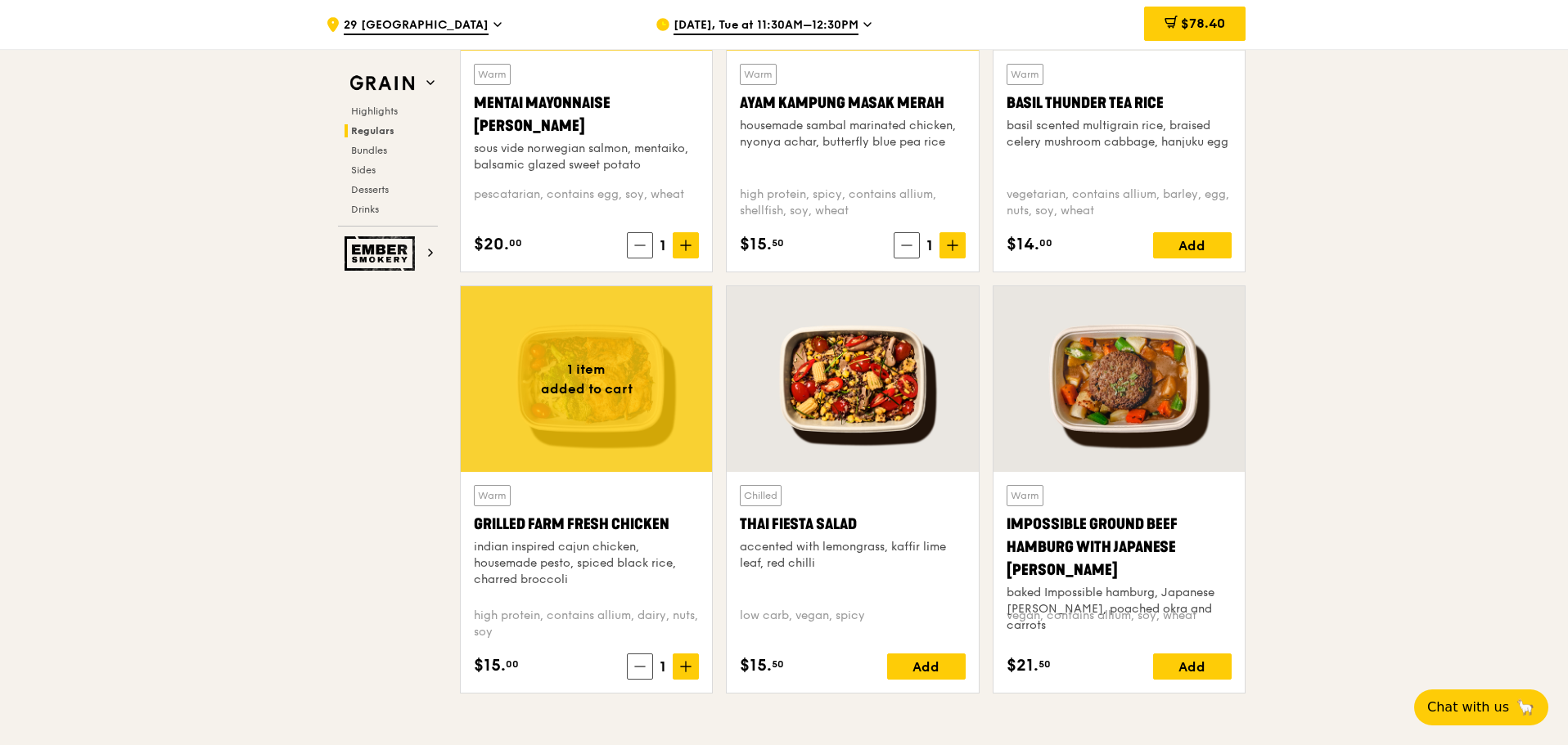
scroll to position [1735, 0]
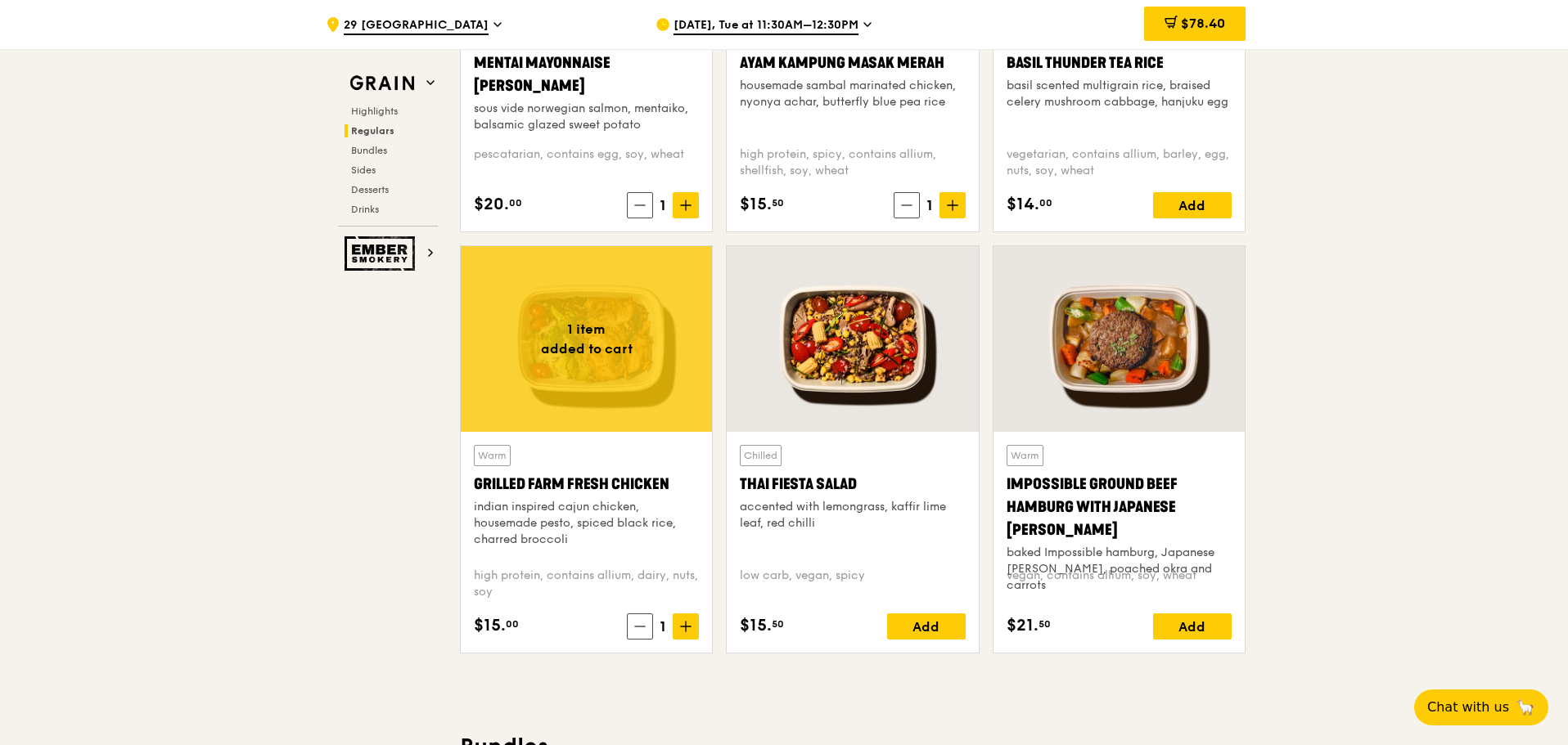
click at [1182, 633] on div "Add" at bounding box center [1191, 626] width 79 height 26
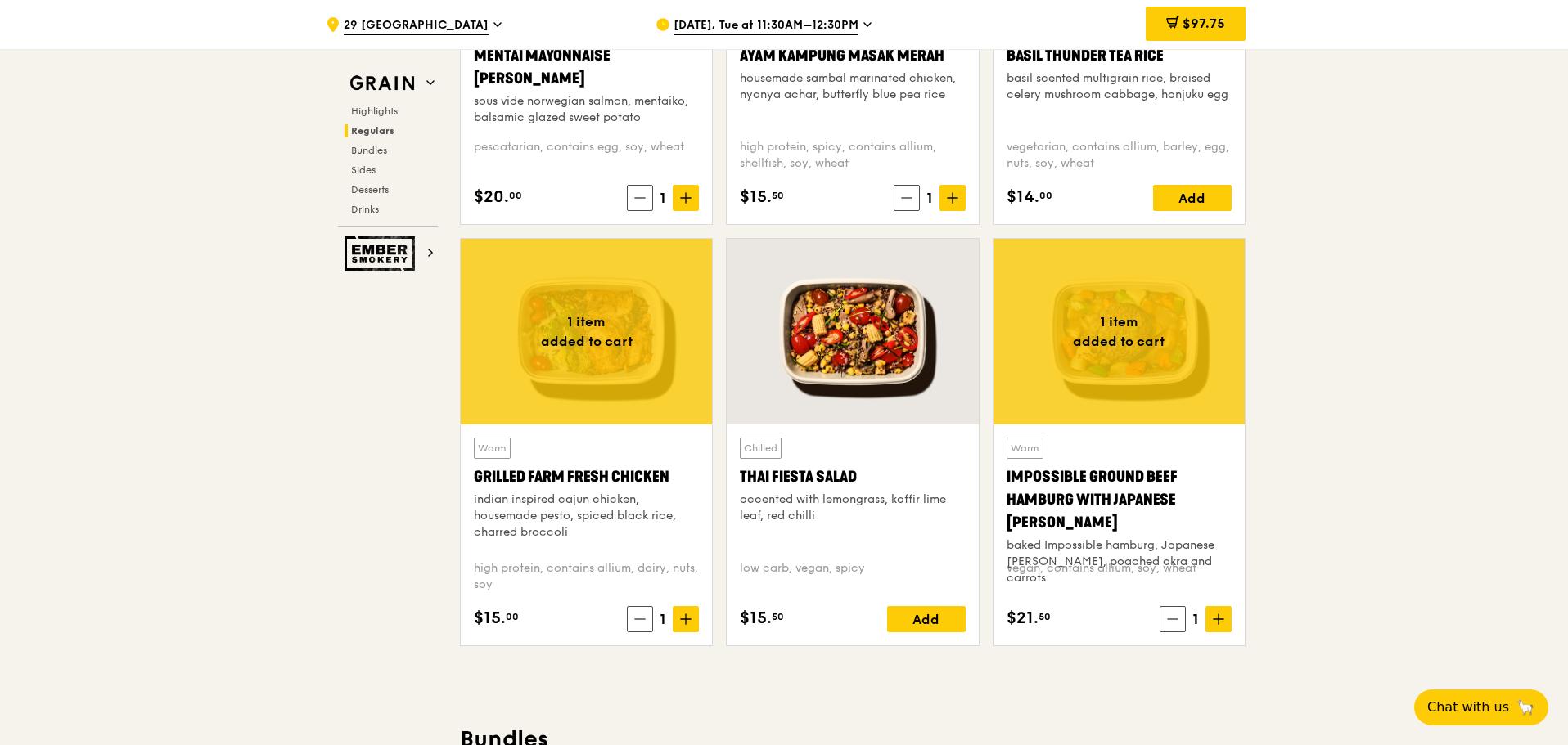
scroll to position [1899, 0]
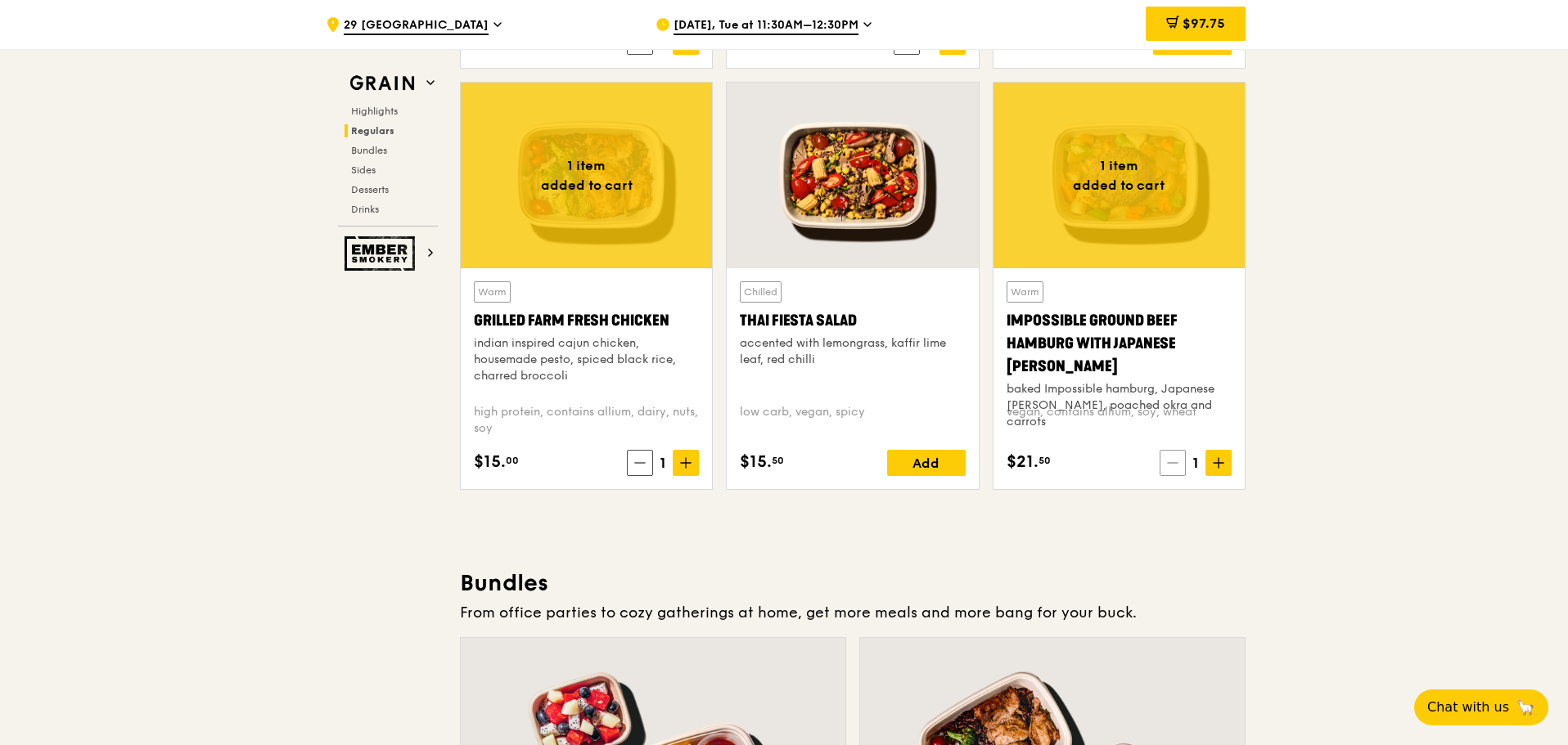
click at [1182, 465] on span at bounding box center [1173, 463] width 26 height 26
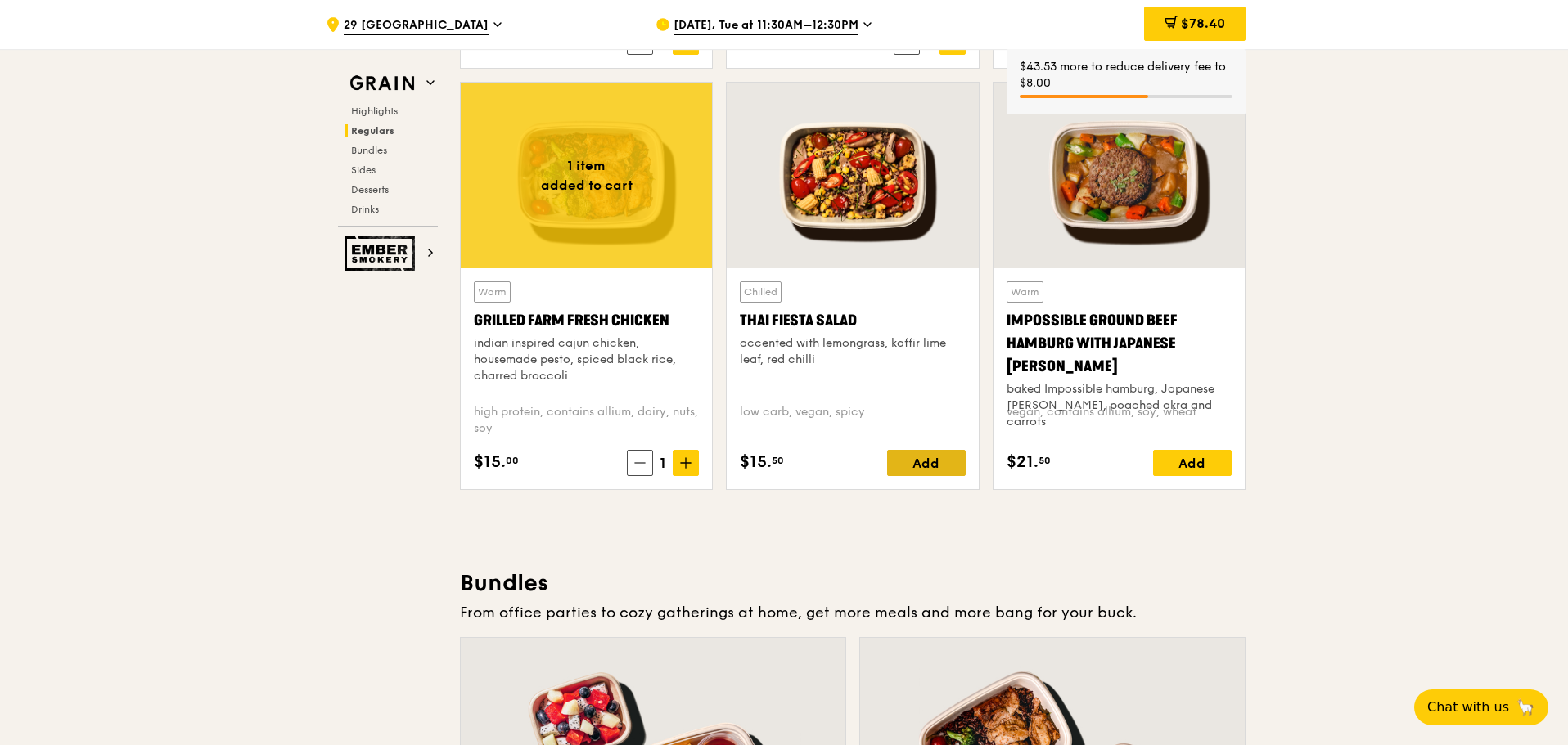
click at [918, 466] on div "Add" at bounding box center [925, 463] width 79 height 26
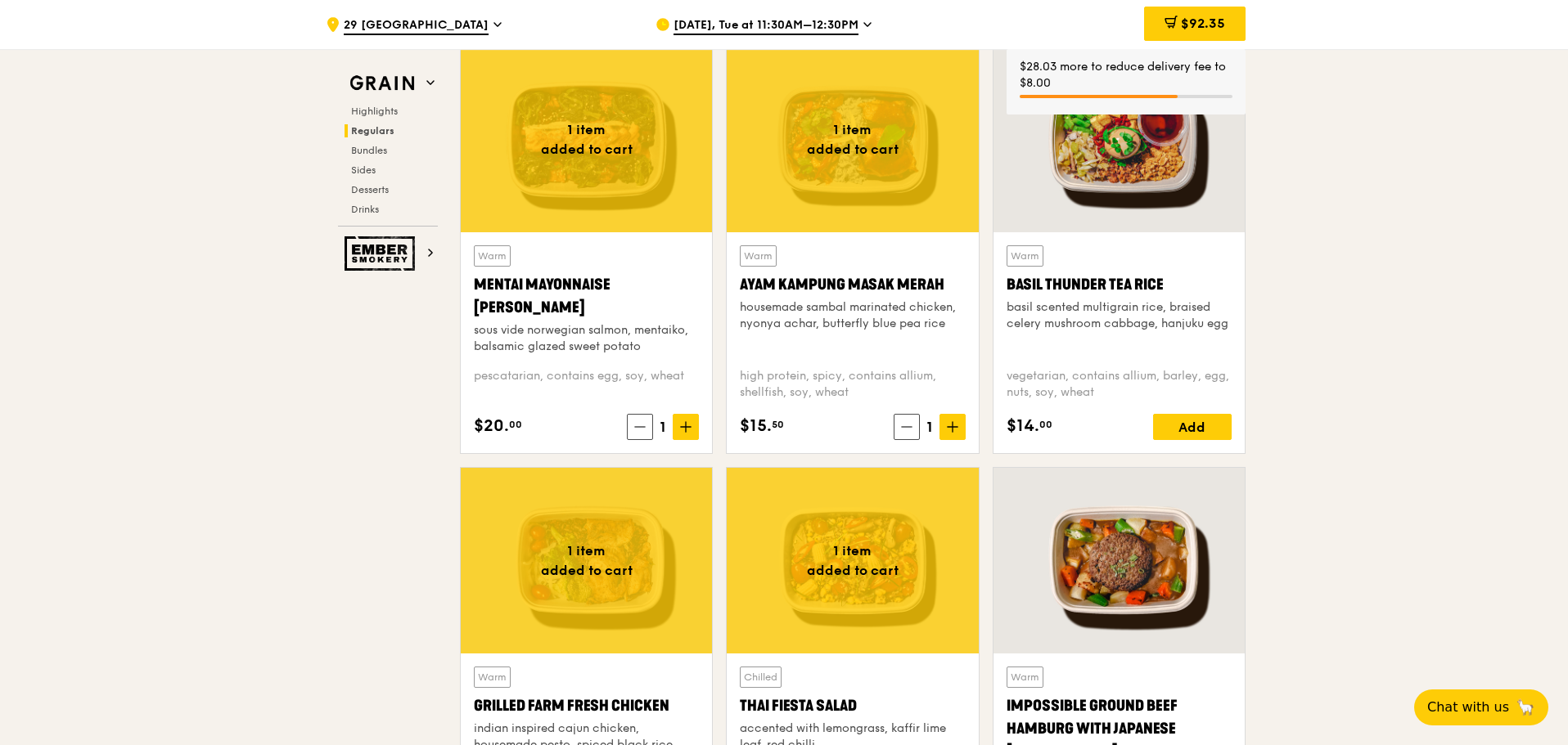
scroll to position [1408, 0]
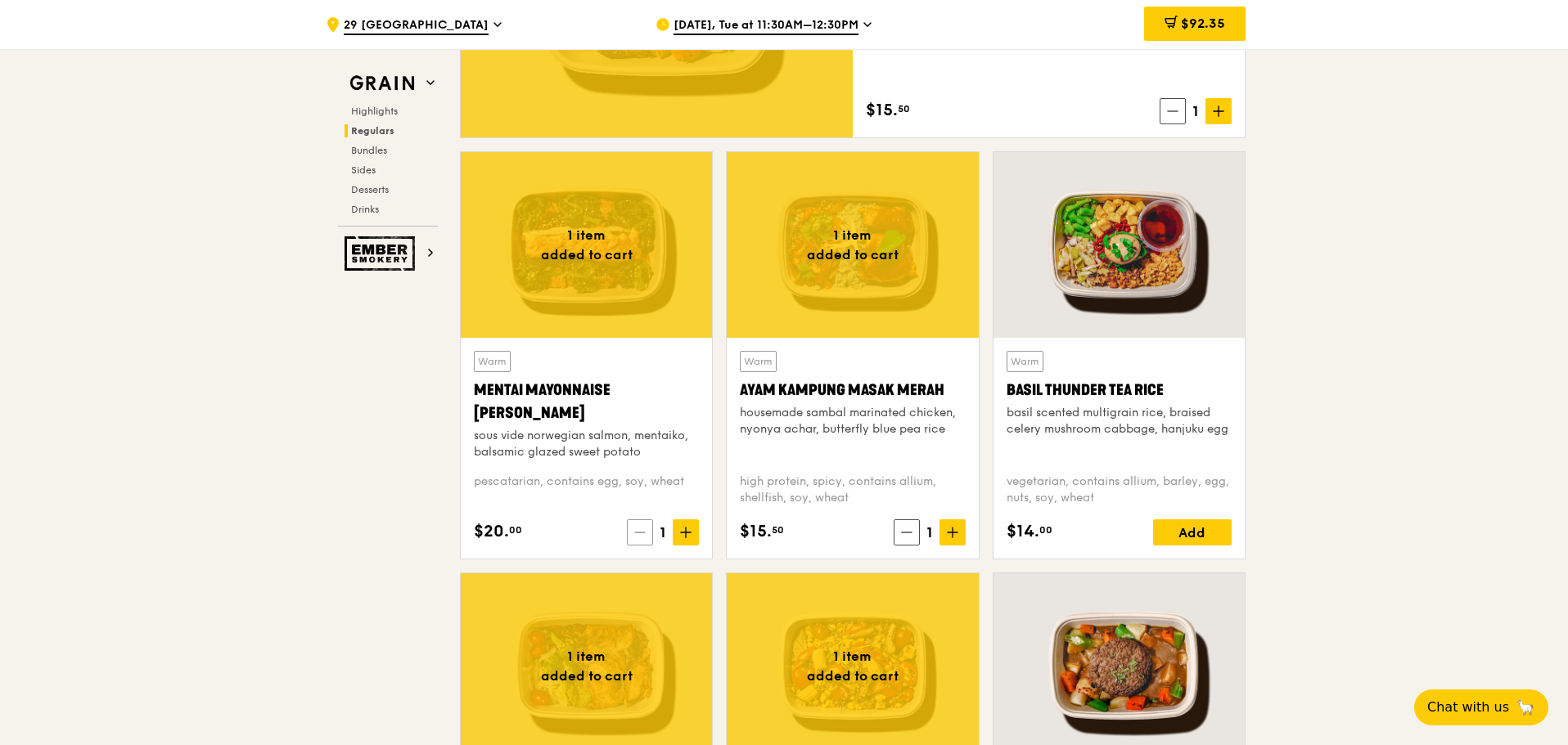
click at [632, 534] on span at bounding box center [640, 533] width 26 height 26
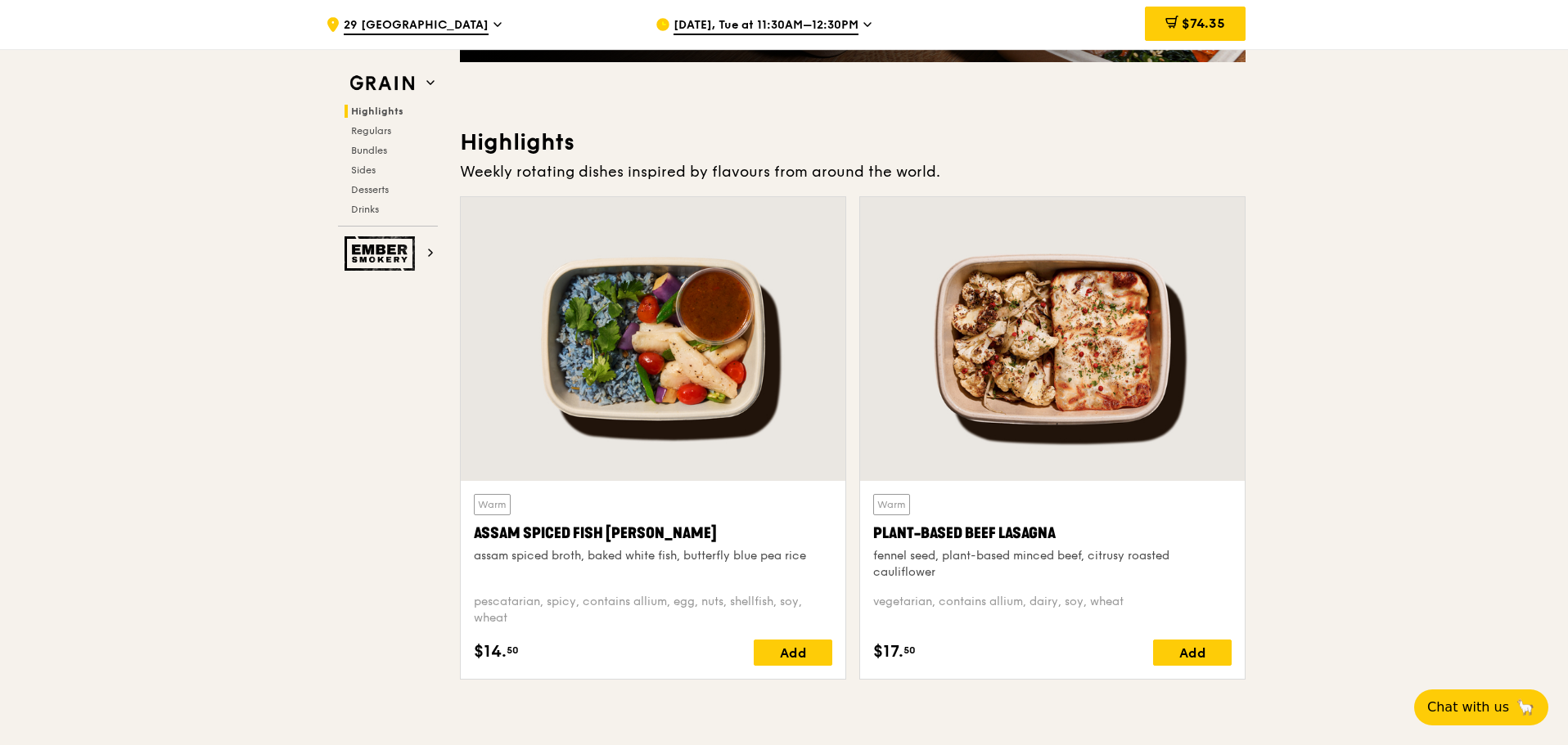
scroll to position [508, 0]
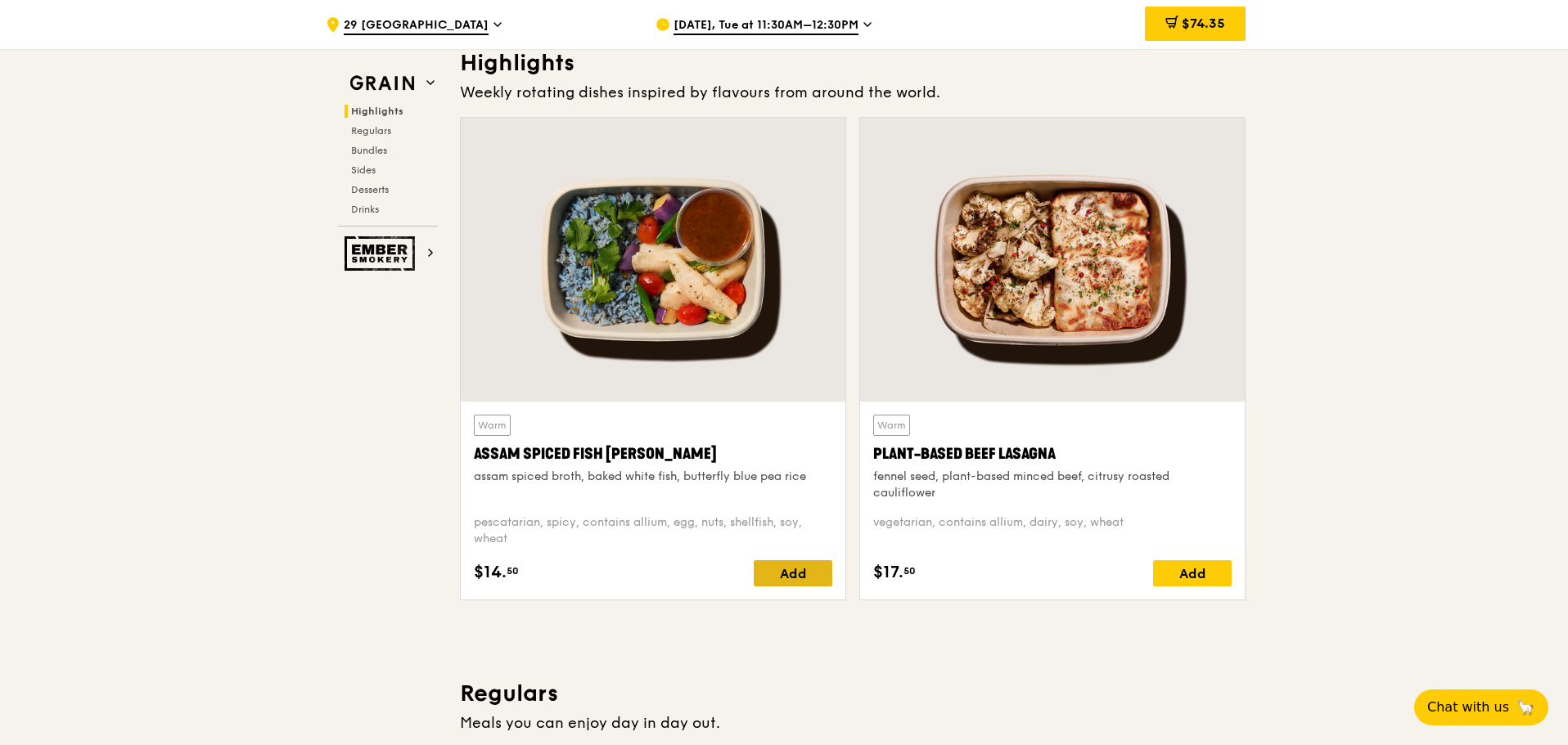
click at [804, 568] on div "Add" at bounding box center [793, 574] width 79 height 26
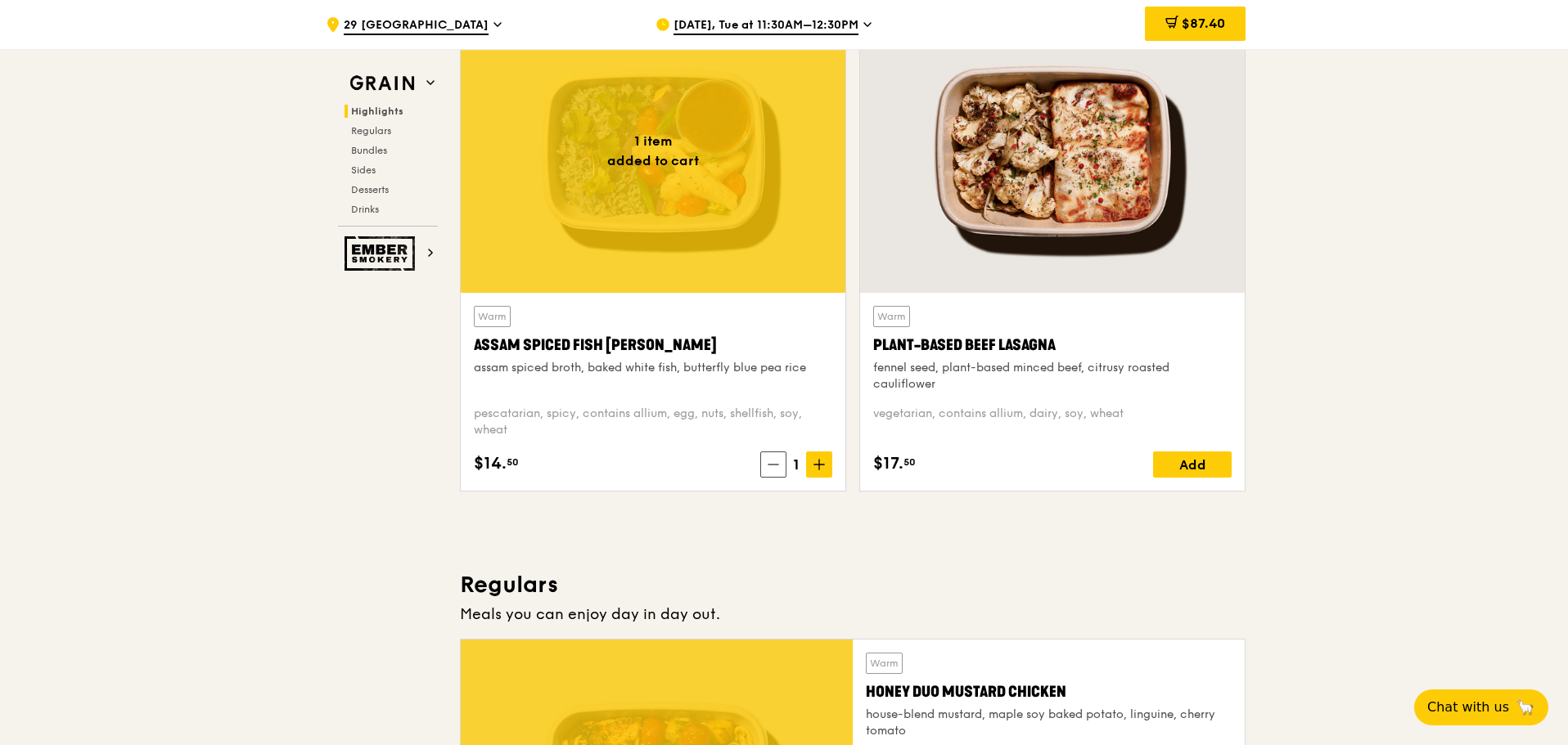
scroll to position [590, 0]
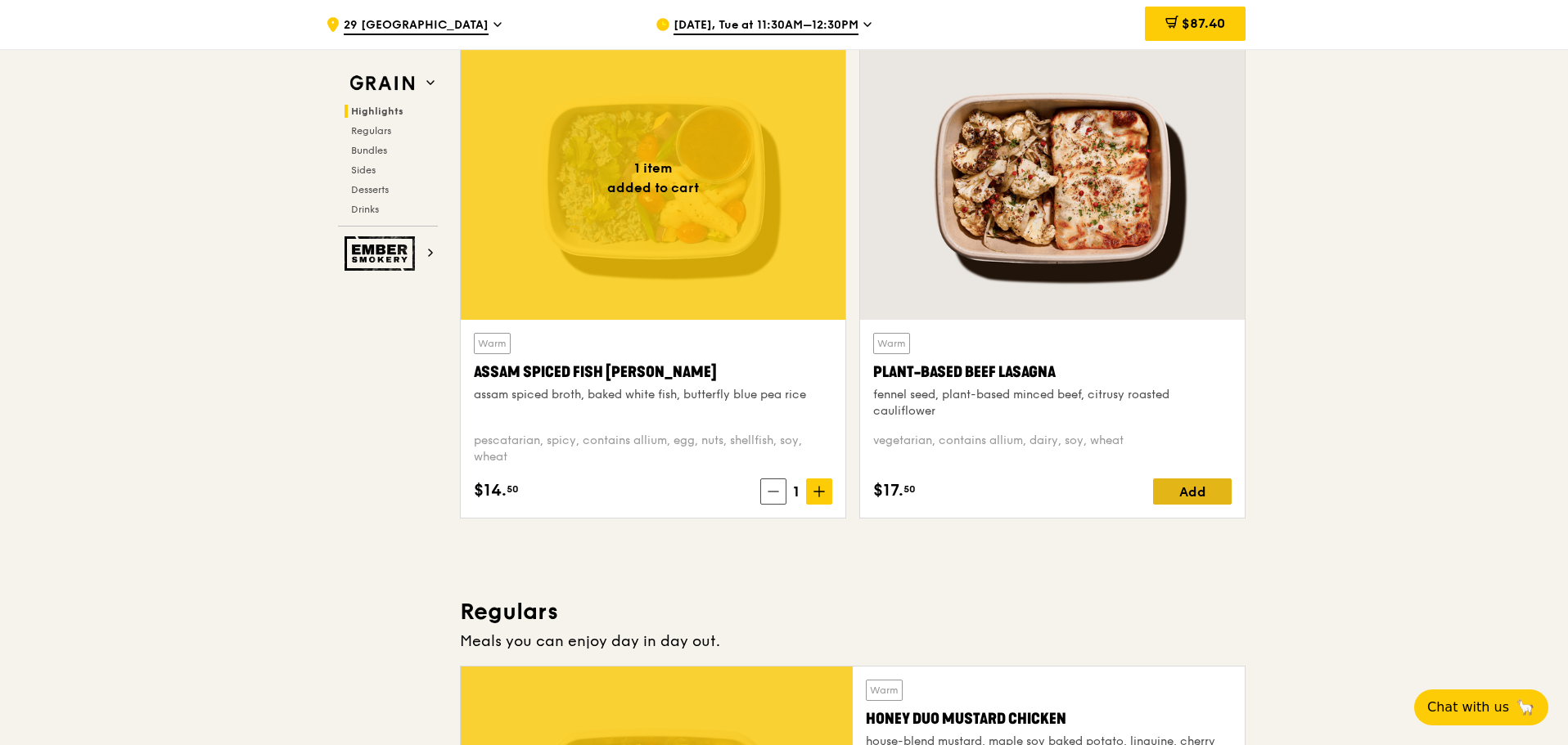
click at [1220, 492] on div "Add" at bounding box center [1191, 492] width 79 height 26
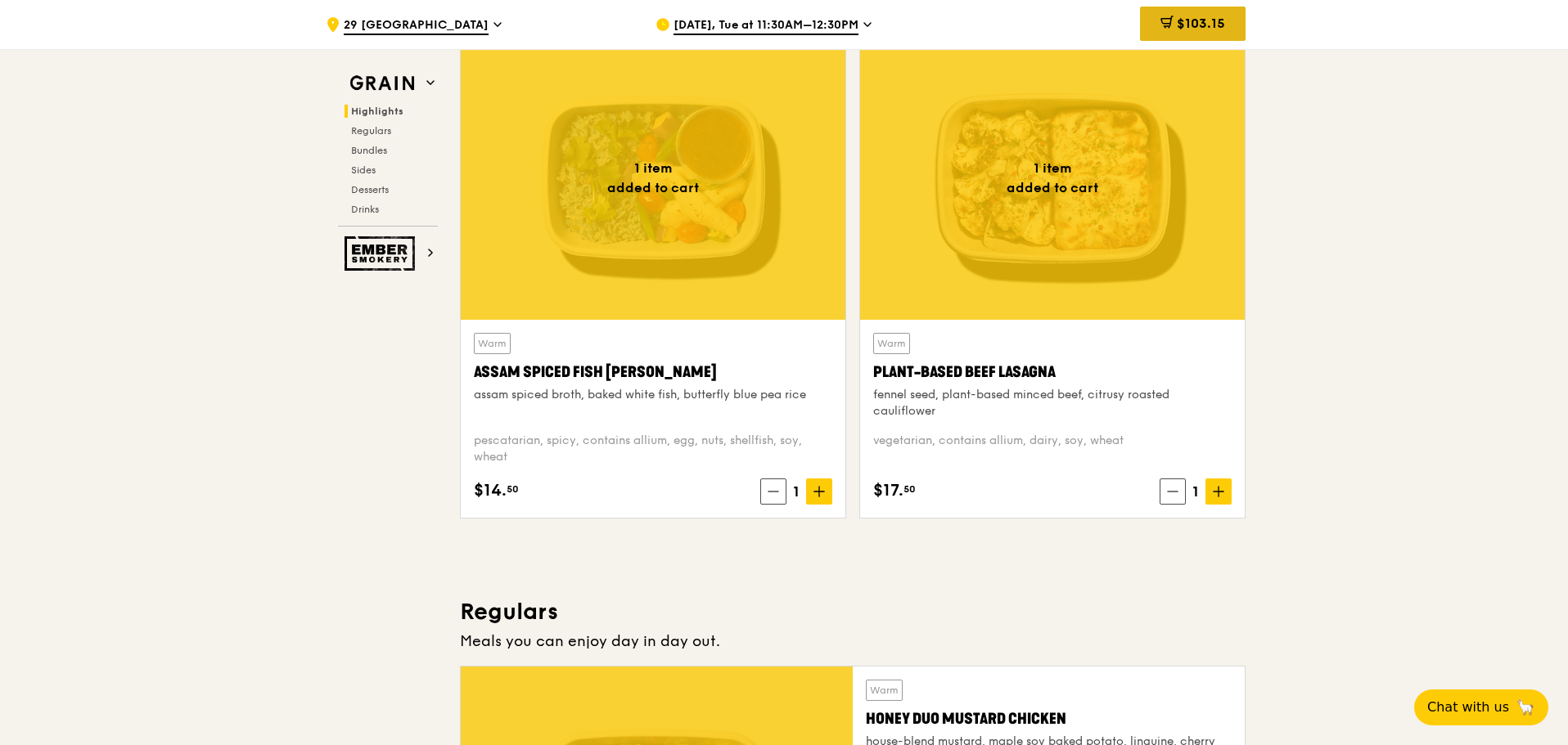
click at [1185, 23] on span "$103.15" at bounding box center [1200, 24] width 48 height 16
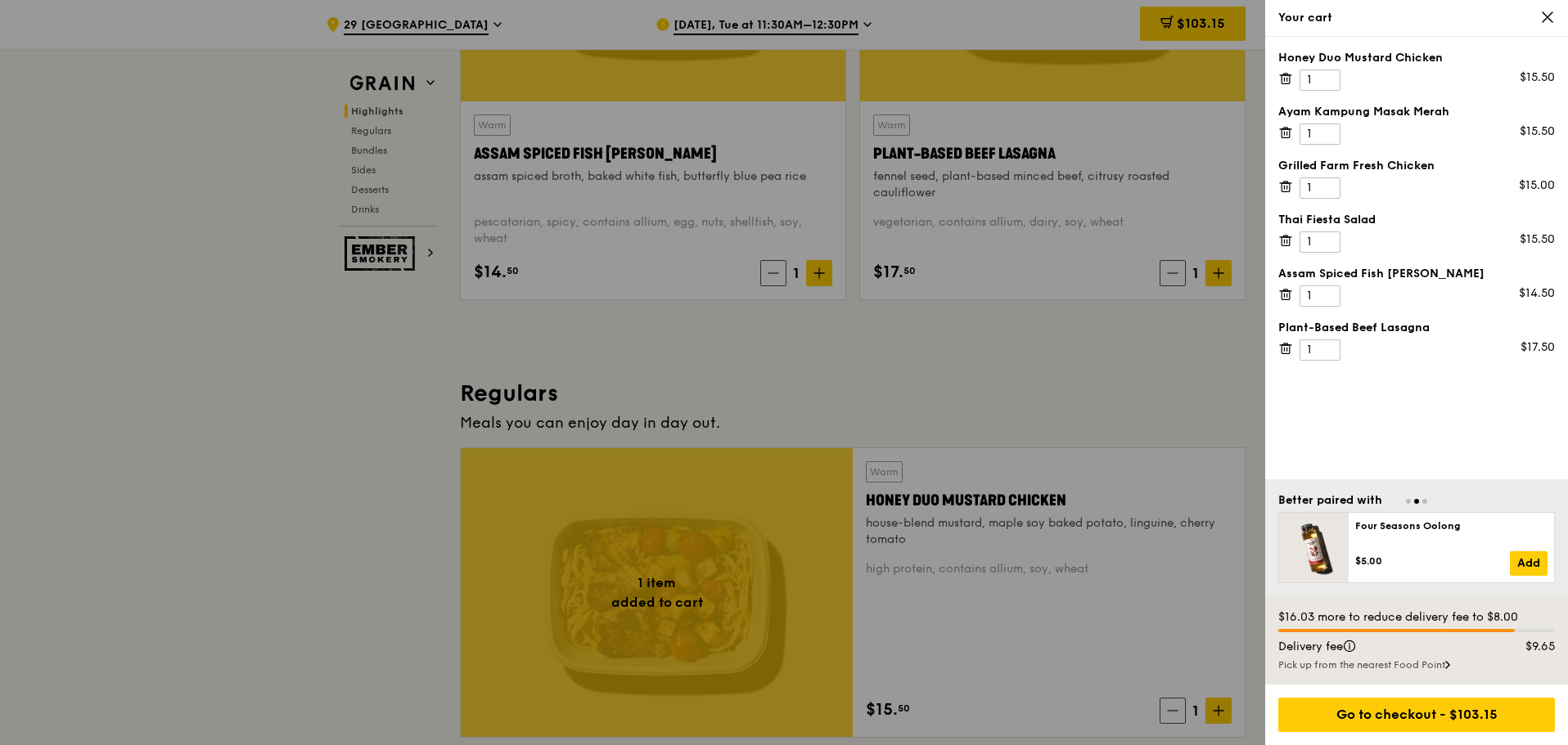
scroll to position [836, 0]
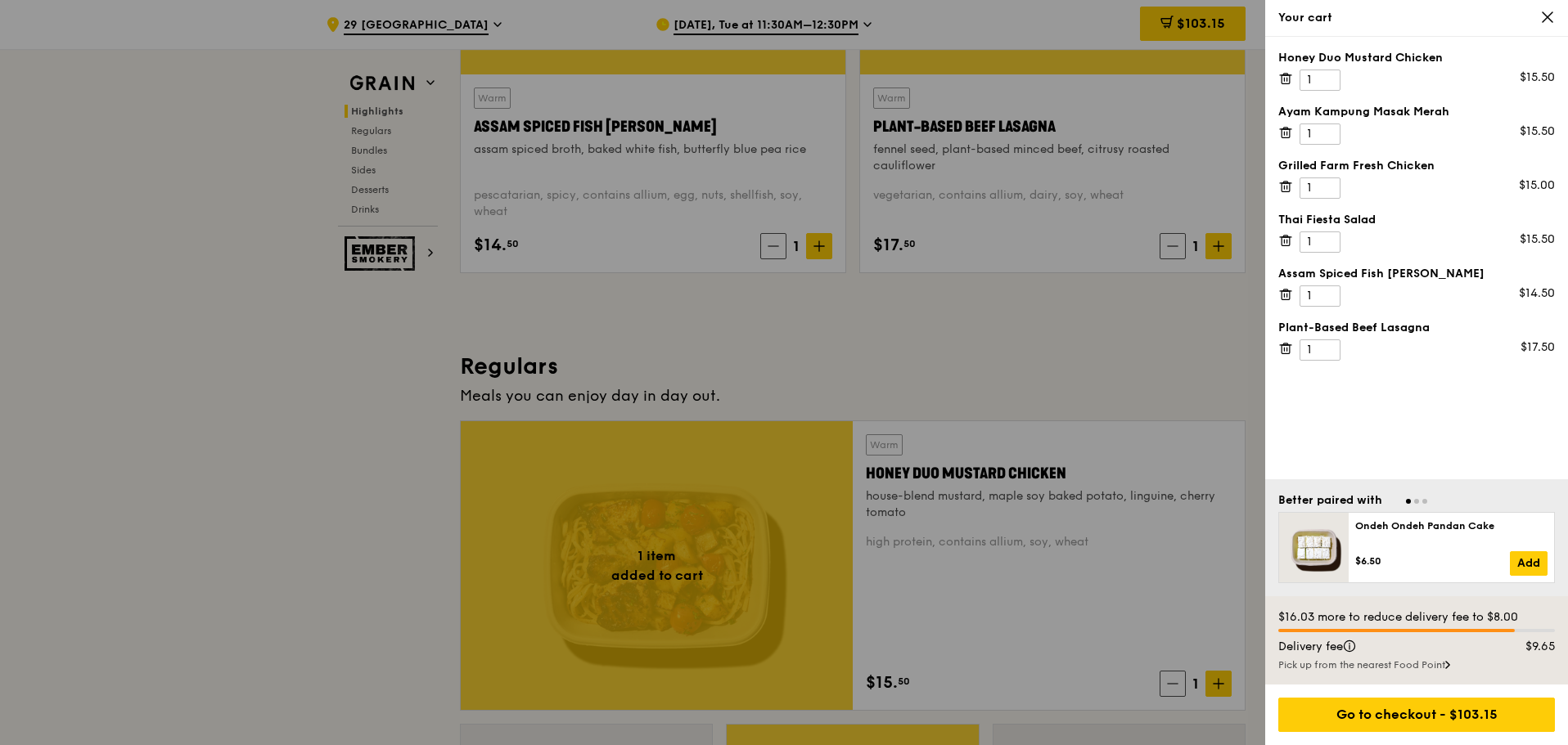
click at [1391, 666] on div "Pick up from the nearest Food Point" at bounding box center [1417, 664] width 277 height 13
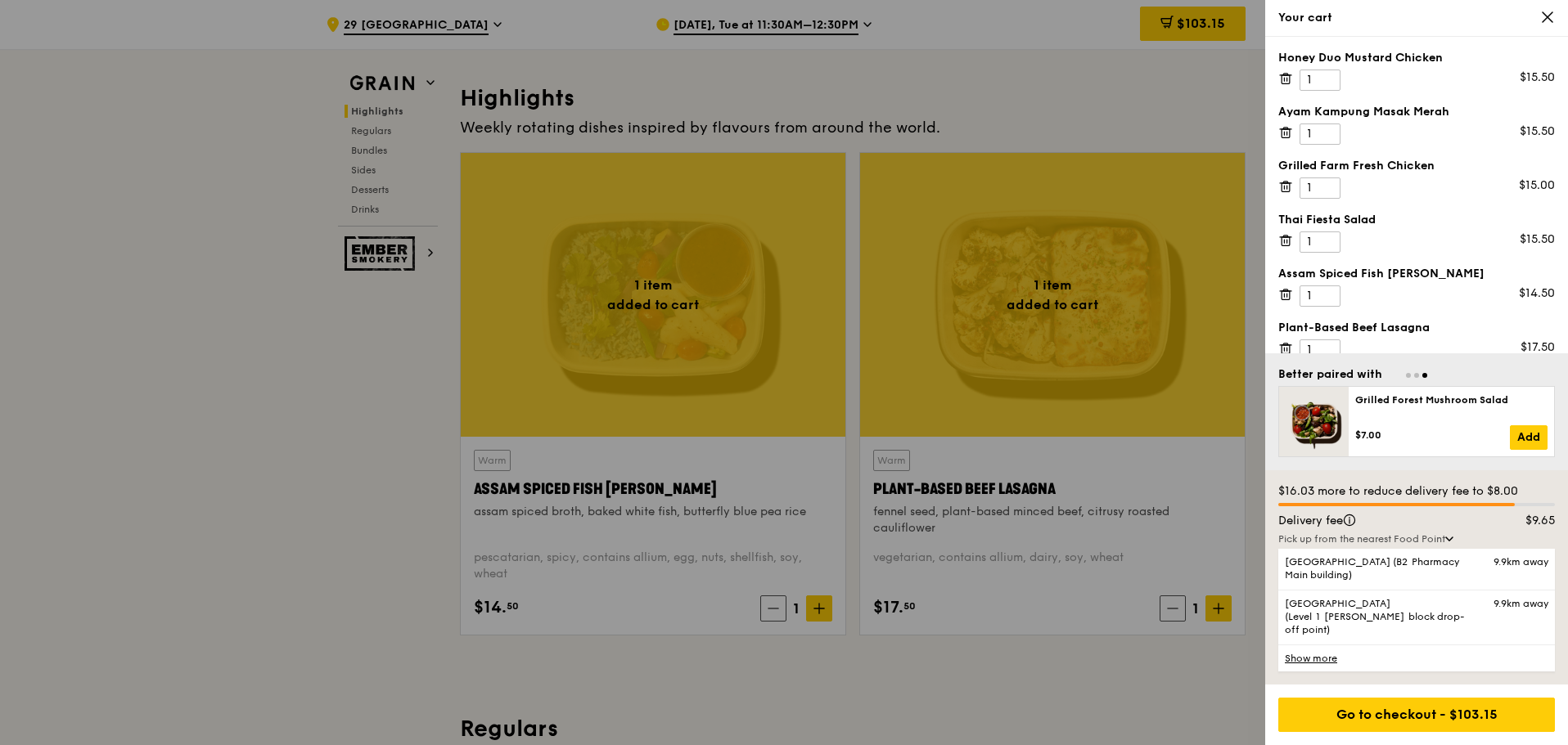
scroll to position [345, 0]
